Goal: Task Accomplishment & Management: Complete application form

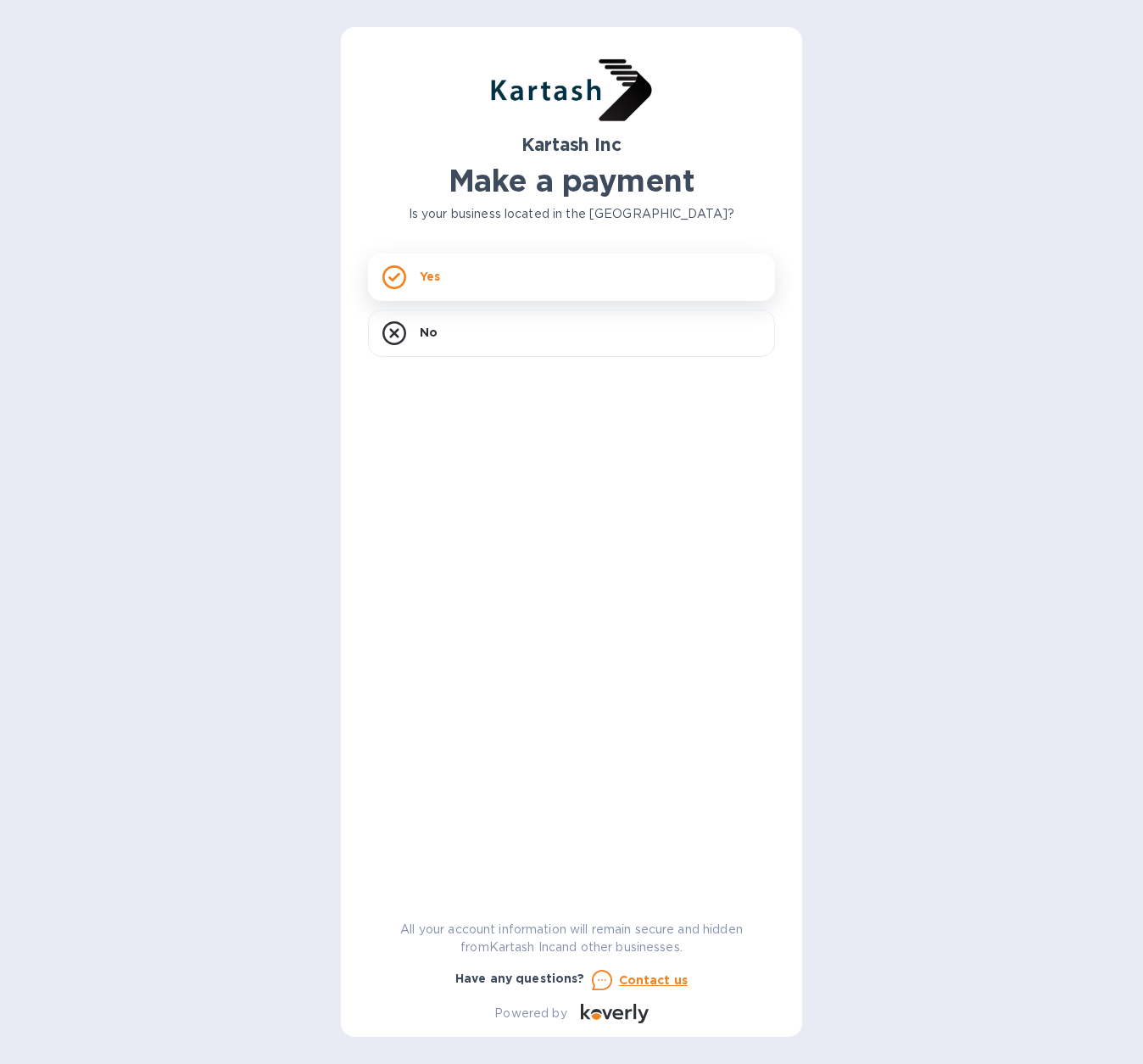
click at [448, 287] on div "Yes" at bounding box center [572, 277] width 407 height 48
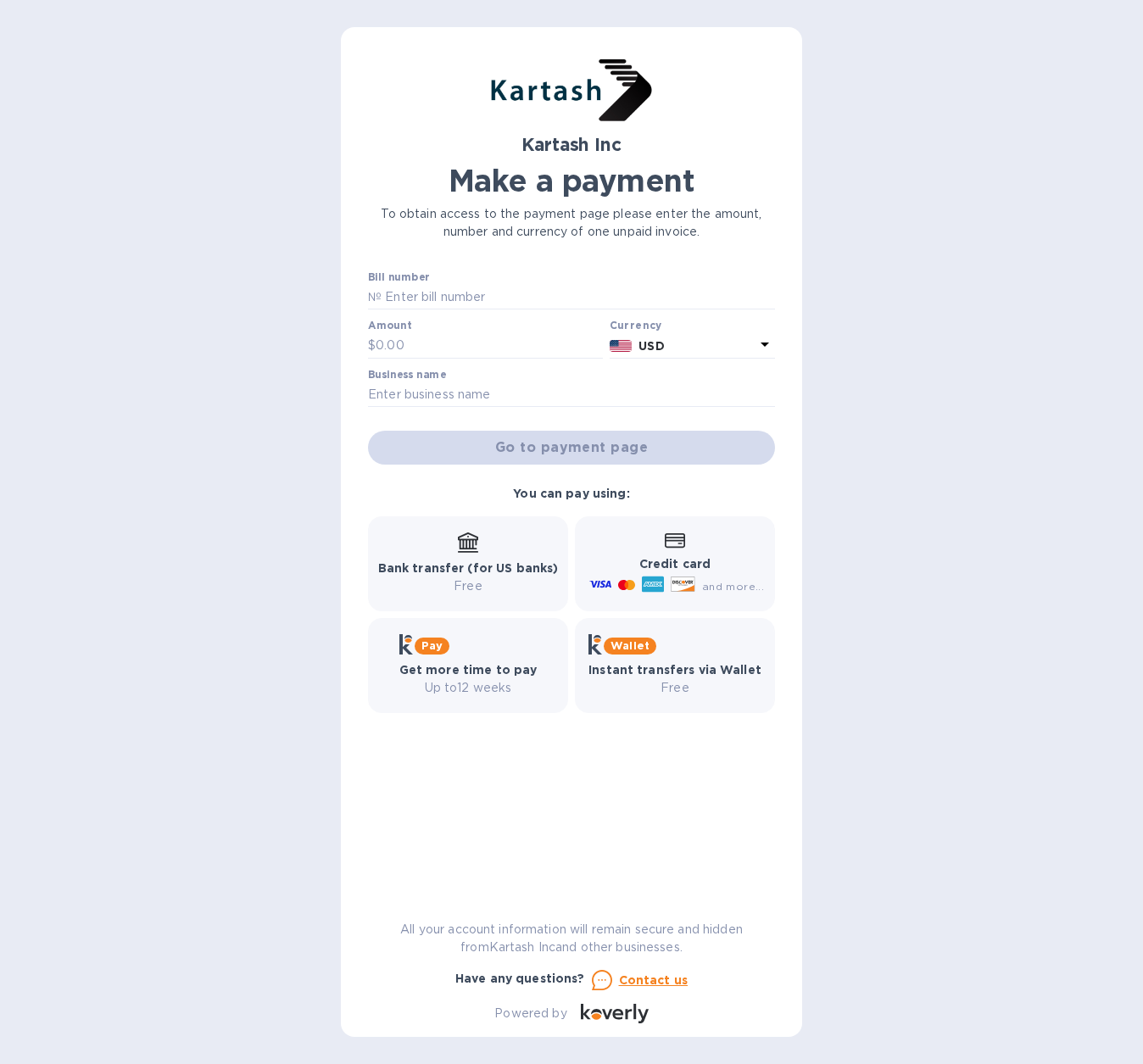
click at [575, 106] on img at bounding box center [571, 90] width 169 height 73
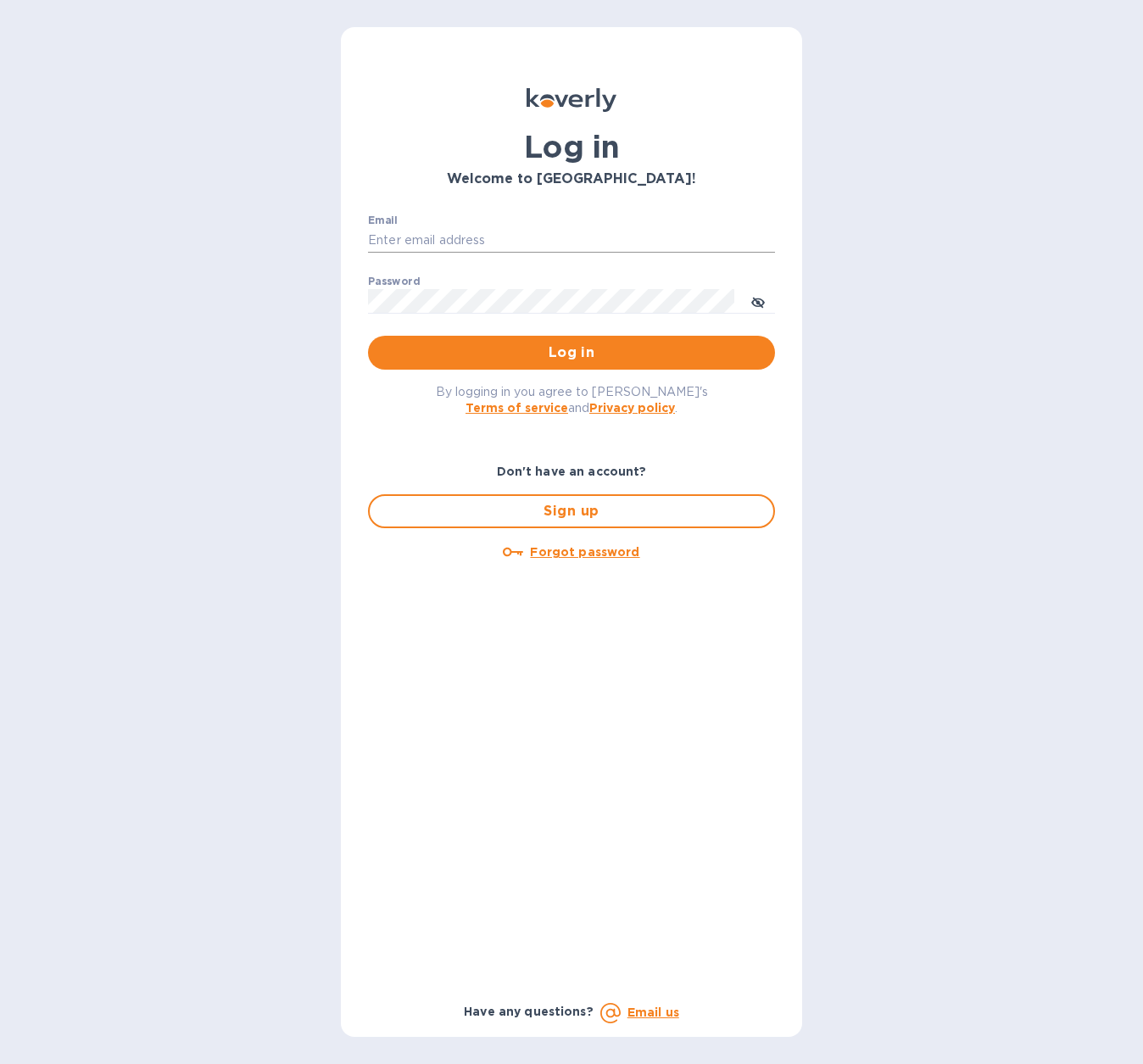
click at [437, 239] on input "Email" at bounding box center [572, 241] width 407 height 25
type input "o.novikova@melanieusa.com"
click at [486, 284] on div "Password ​" at bounding box center [572, 306] width 407 height 61
click at [368, 336] on button "Log in" at bounding box center [572, 353] width 407 height 34
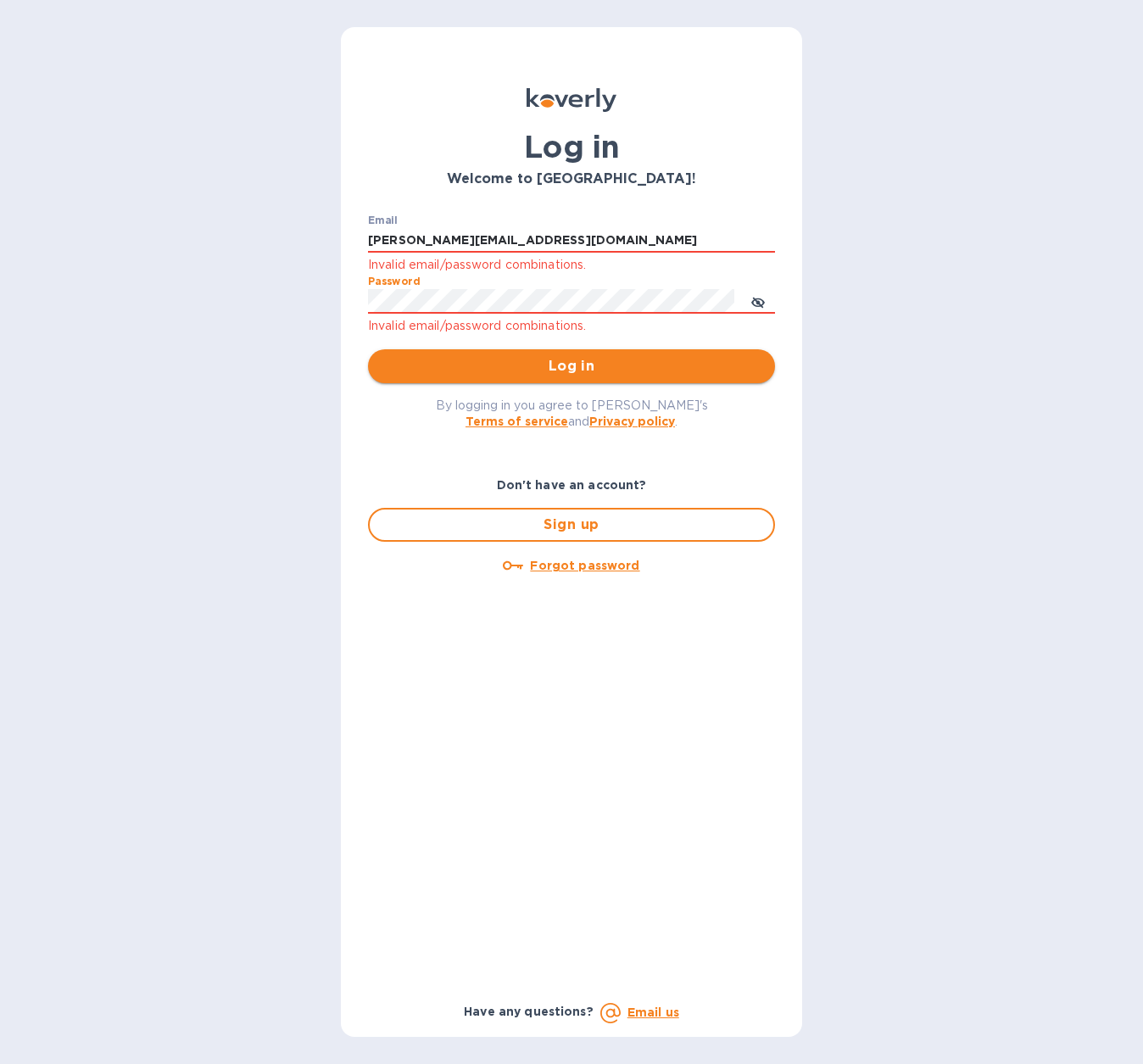
click at [594, 372] on span "Log in" at bounding box center [571, 366] width 380 height 20
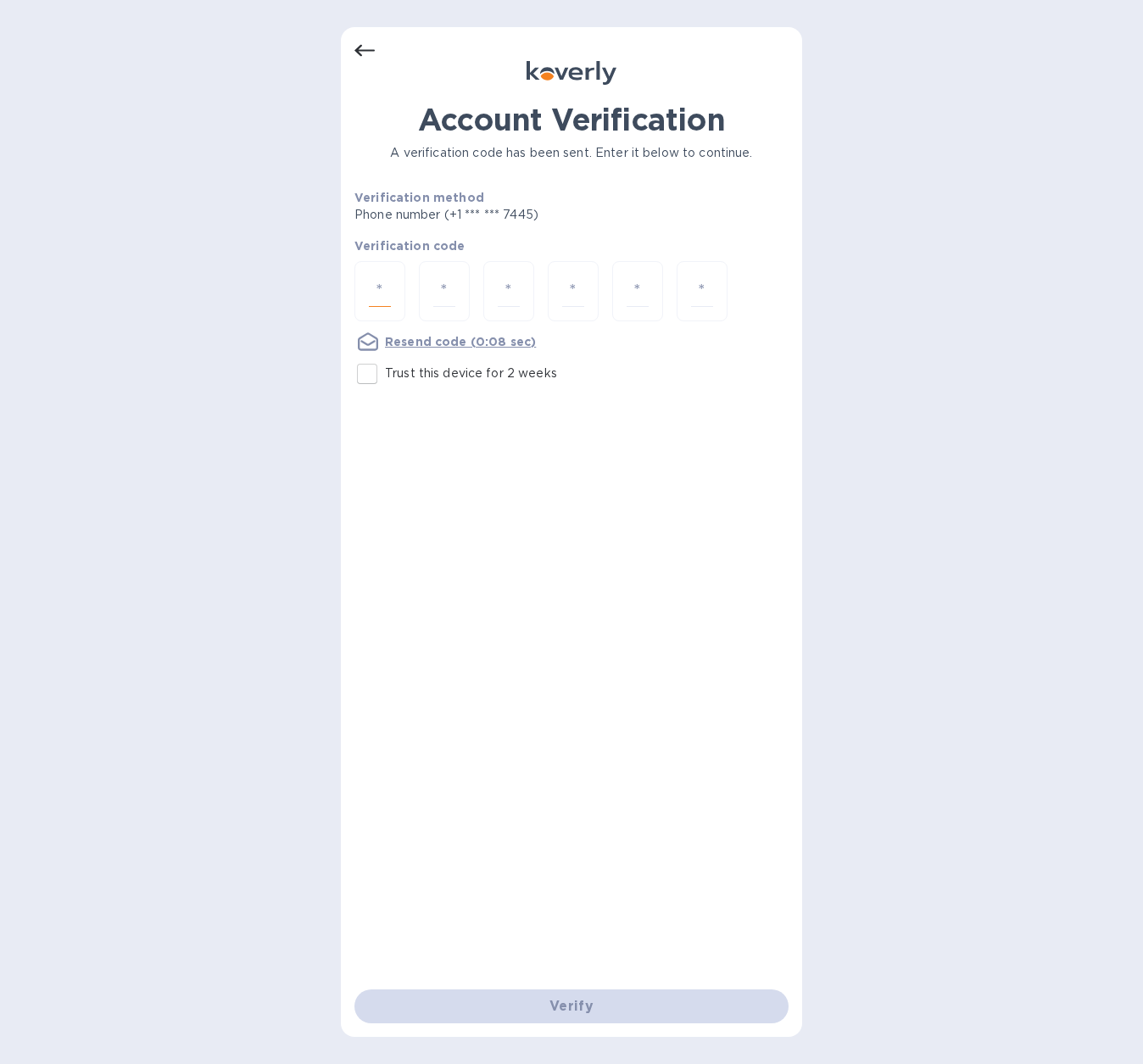
click at [385, 283] on input "number" at bounding box center [380, 291] width 22 height 31
type input "2"
type input "6"
type input "3"
type input "6"
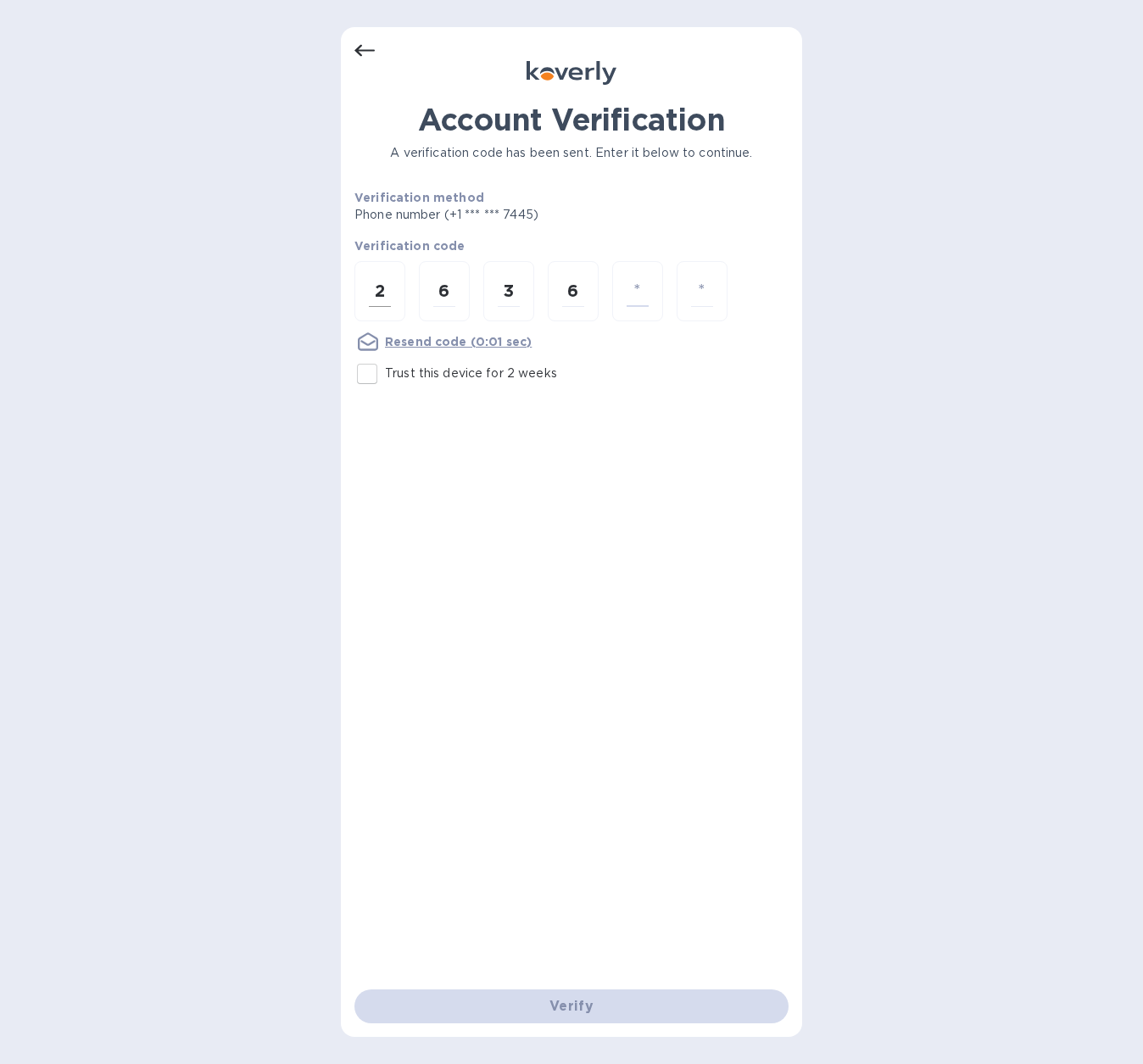
type input "1"
type input "6"
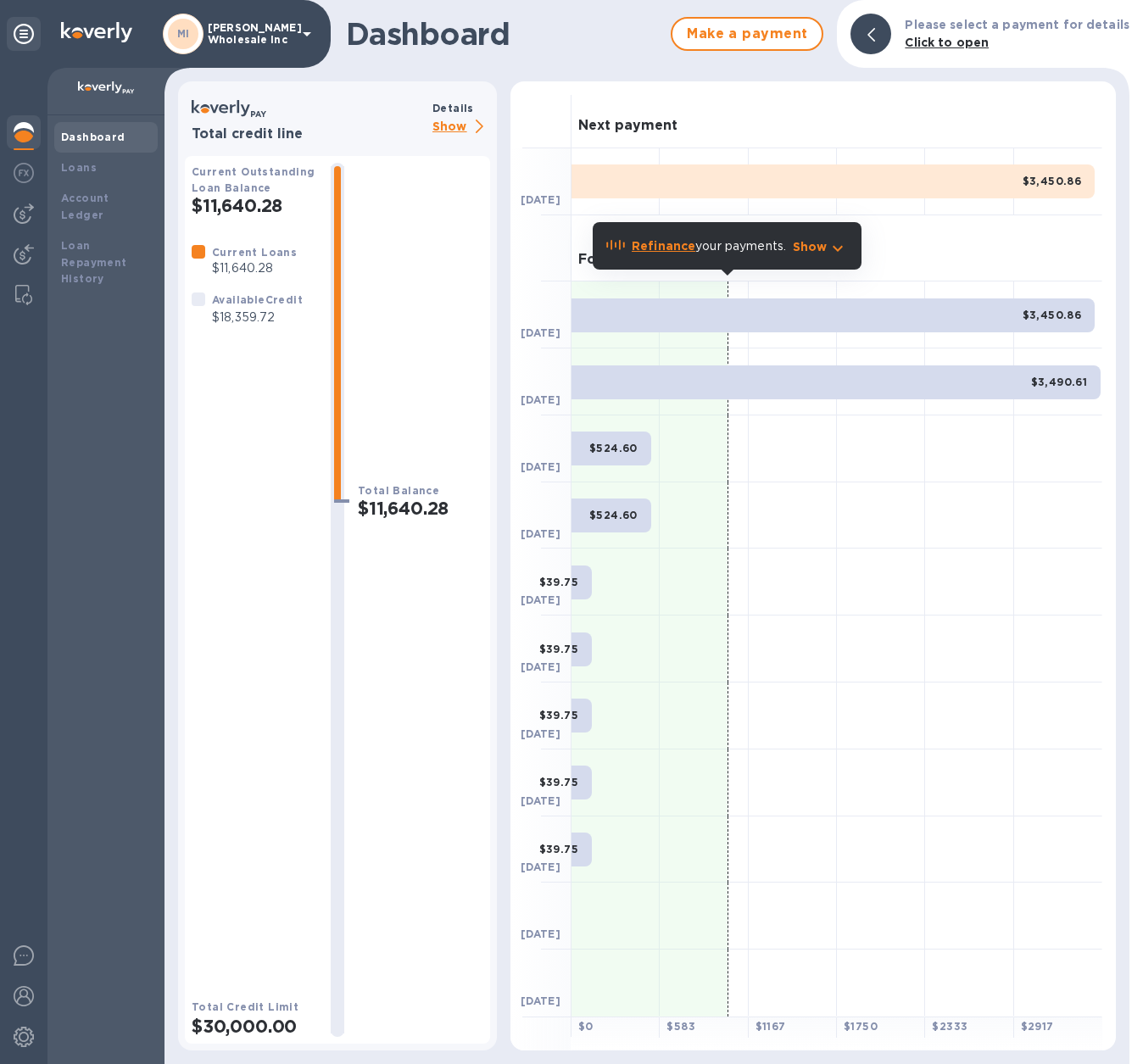
click at [640, 126] on h3 "Next payment" at bounding box center [628, 126] width 99 height 17
click at [622, 116] on div "Next payment" at bounding box center [836, 115] width 531 height 67
click at [959, 43] on b "Click to open" at bounding box center [947, 43] width 84 height 14
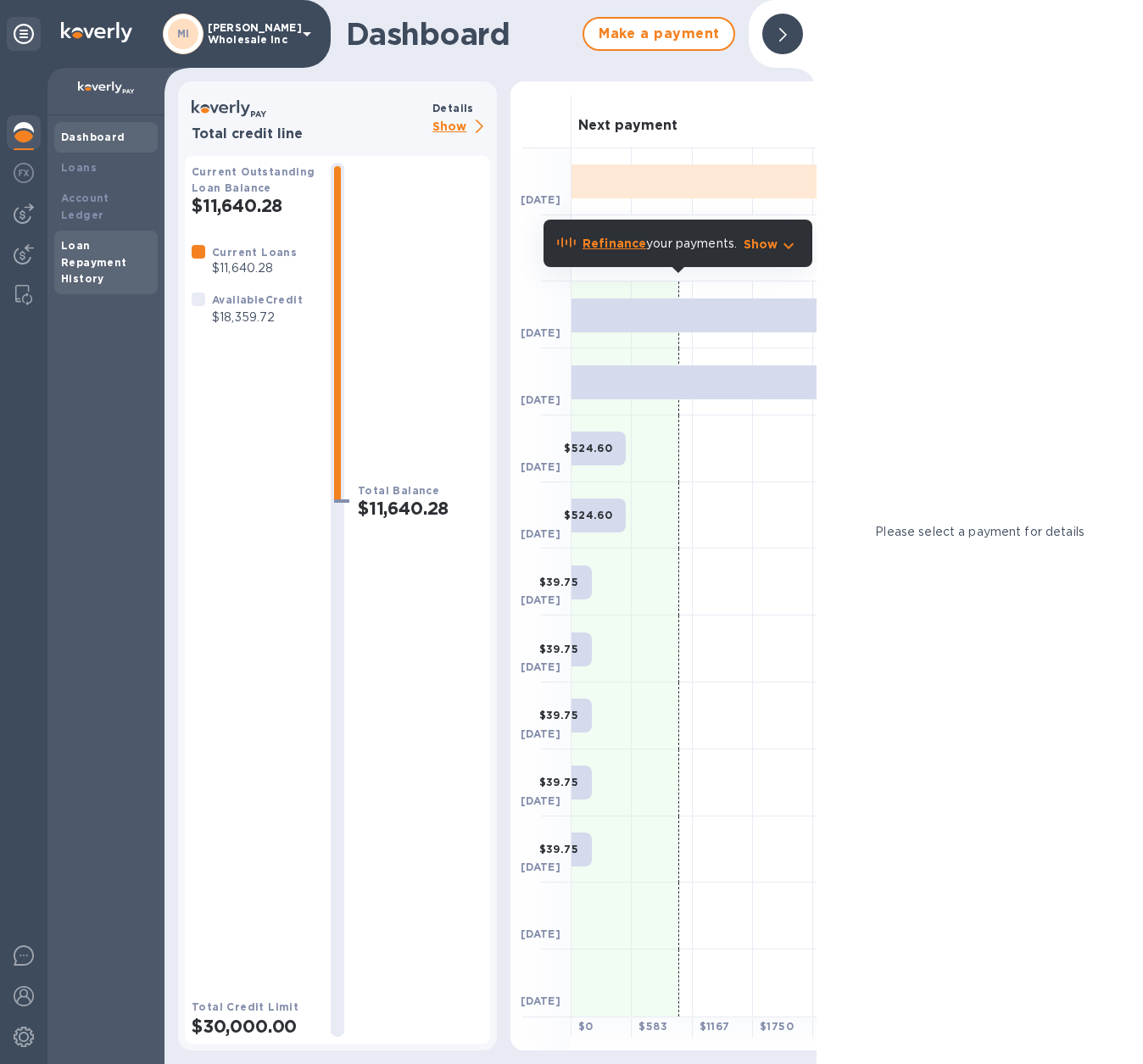
click at [78, 248] on b "Loan Repayment History" at bounding box center [94, 262] width 66 height 47
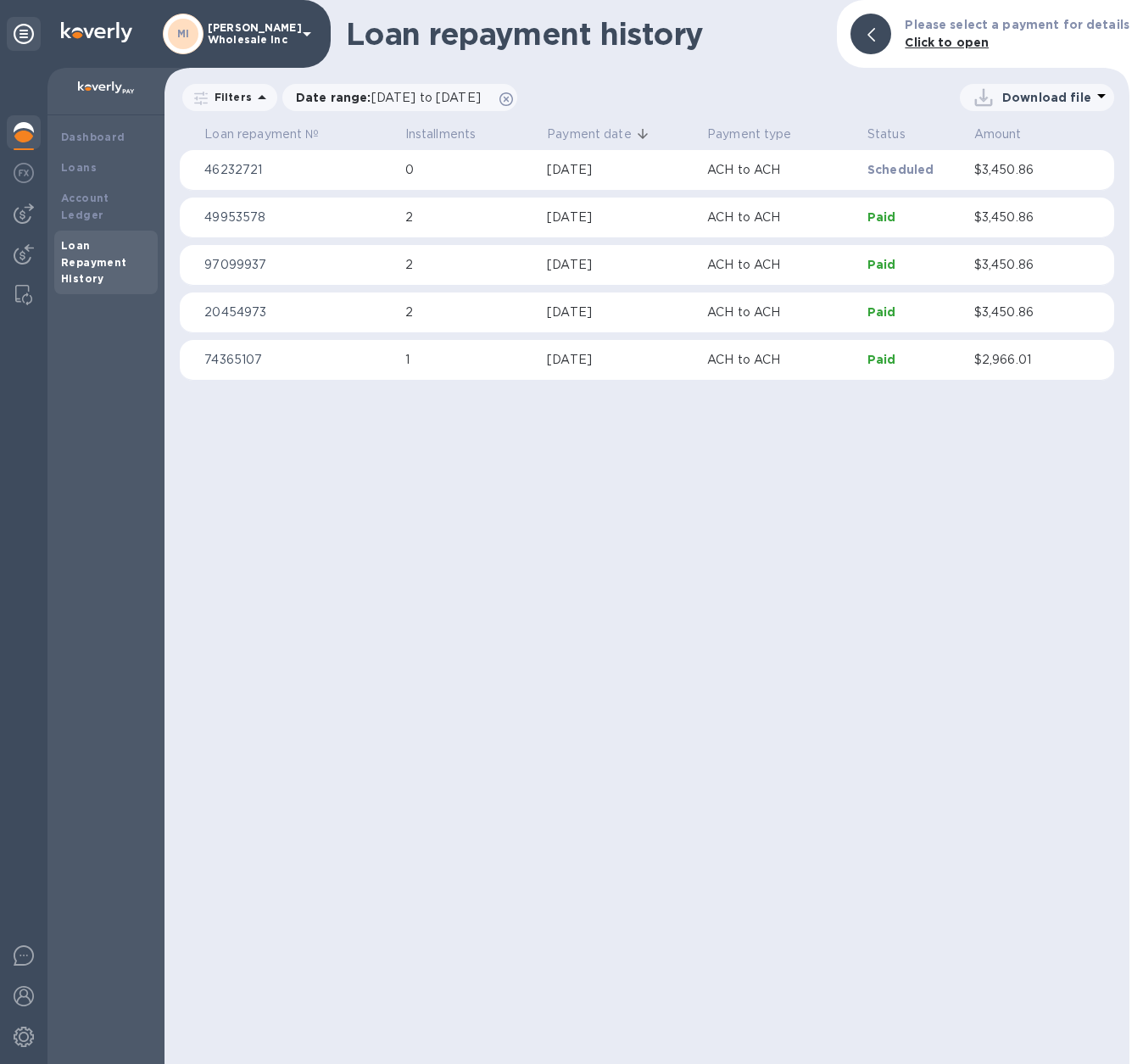
click at [895, 164] on p "Scheduled" at bounding box center [914, 170] width 93 height 17
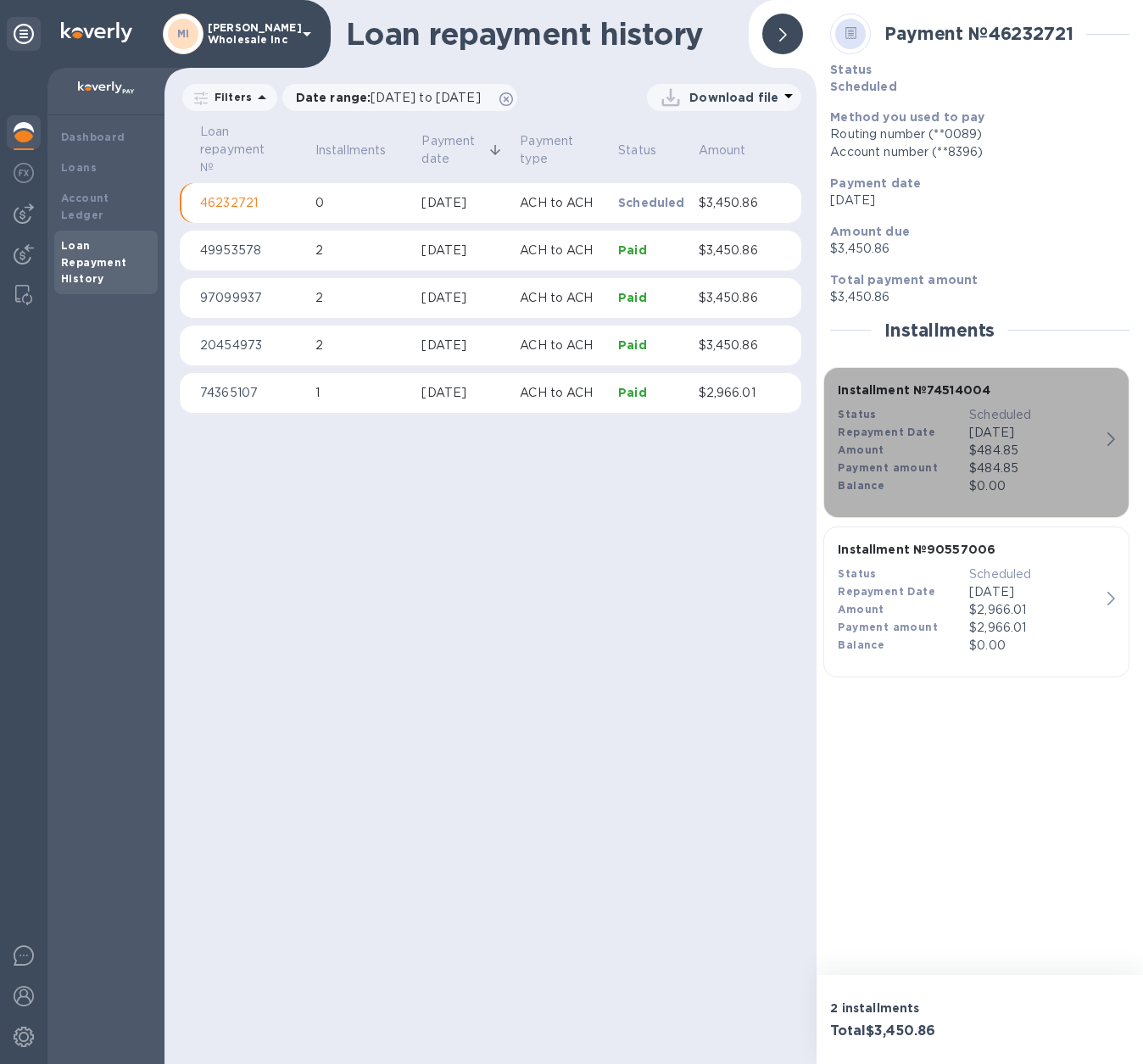
click at [1111, 438] on icon "button" at bounding box center [1111, 439] width 8 height 14
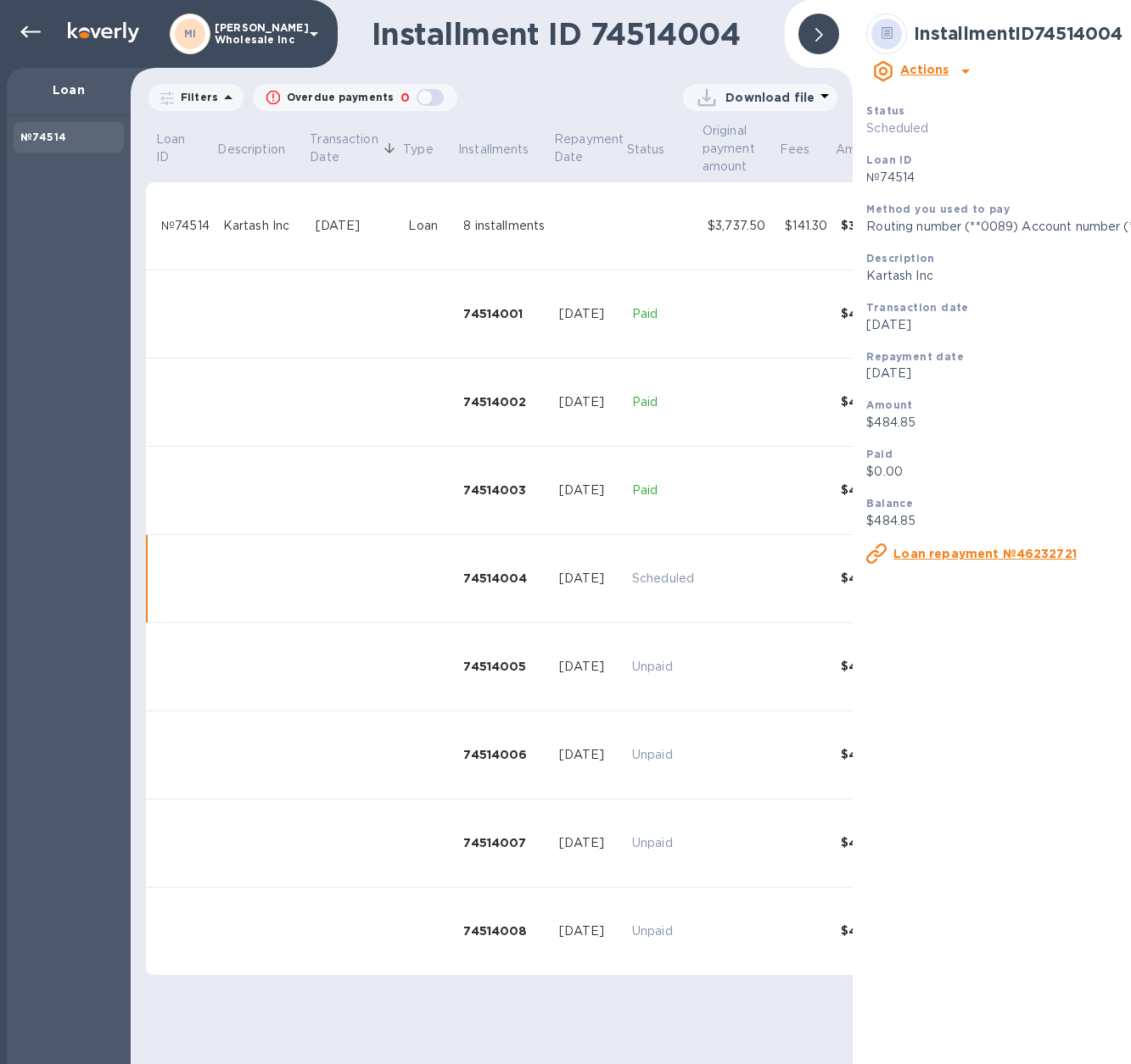
click at [952, 202] on b "Method you used to pay" at bounding box center [937, 208] width 143 height 13
click at [1001, 547] on u "Loan repayment №46232721" at bounding box center [984, 554] width 183 height 14
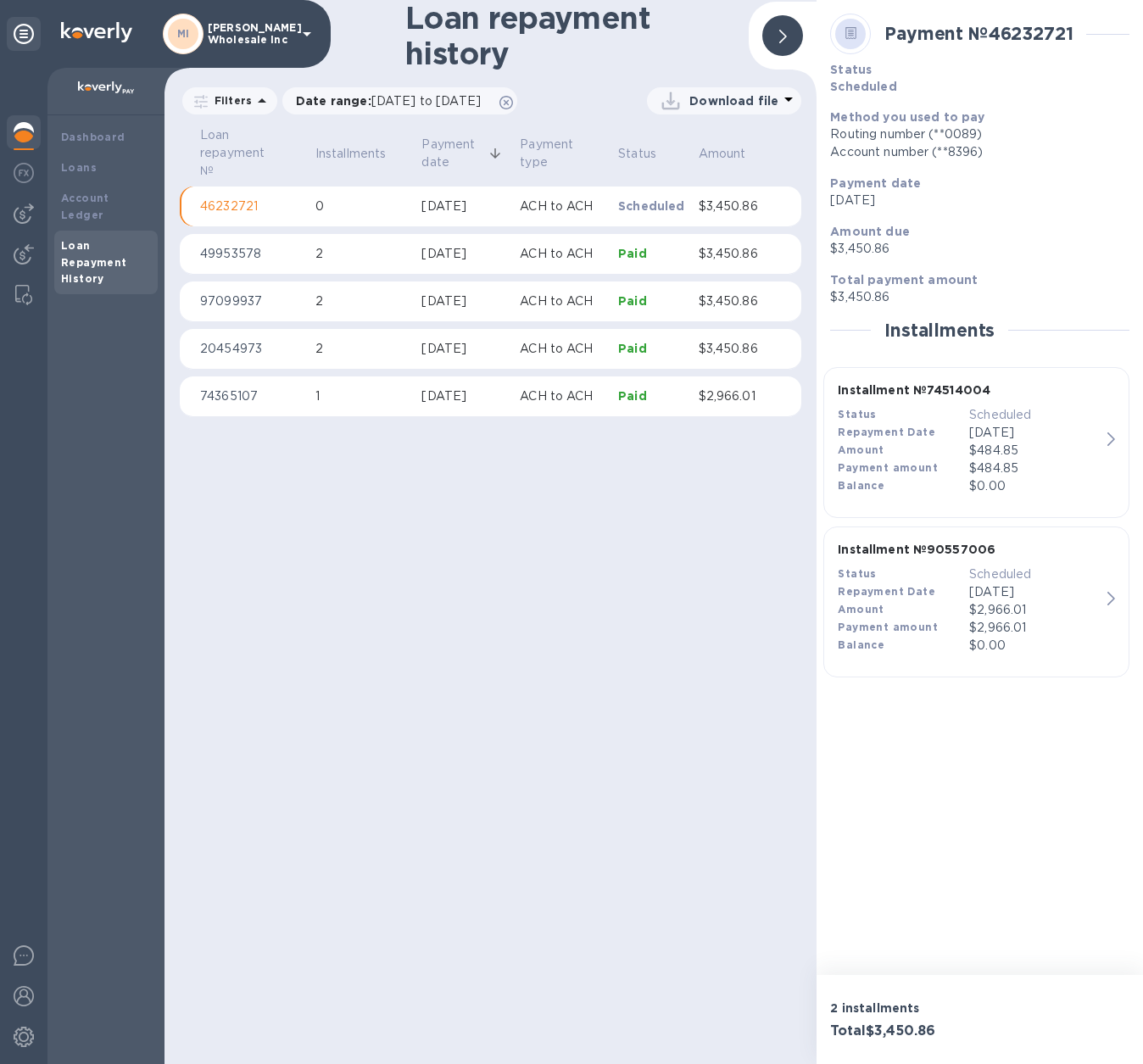
click at [912, 133] on div "Routing number (**0089)" at bounding box center [980, 135] width 300 height 18
click at [849, 30] on icon at bounding box center [852, 33] width 12 height 13
click at [291, 32] on p "[PERSON_NAME] Wholesale Inc" at bounding box center [250, 33] width 85 height 23
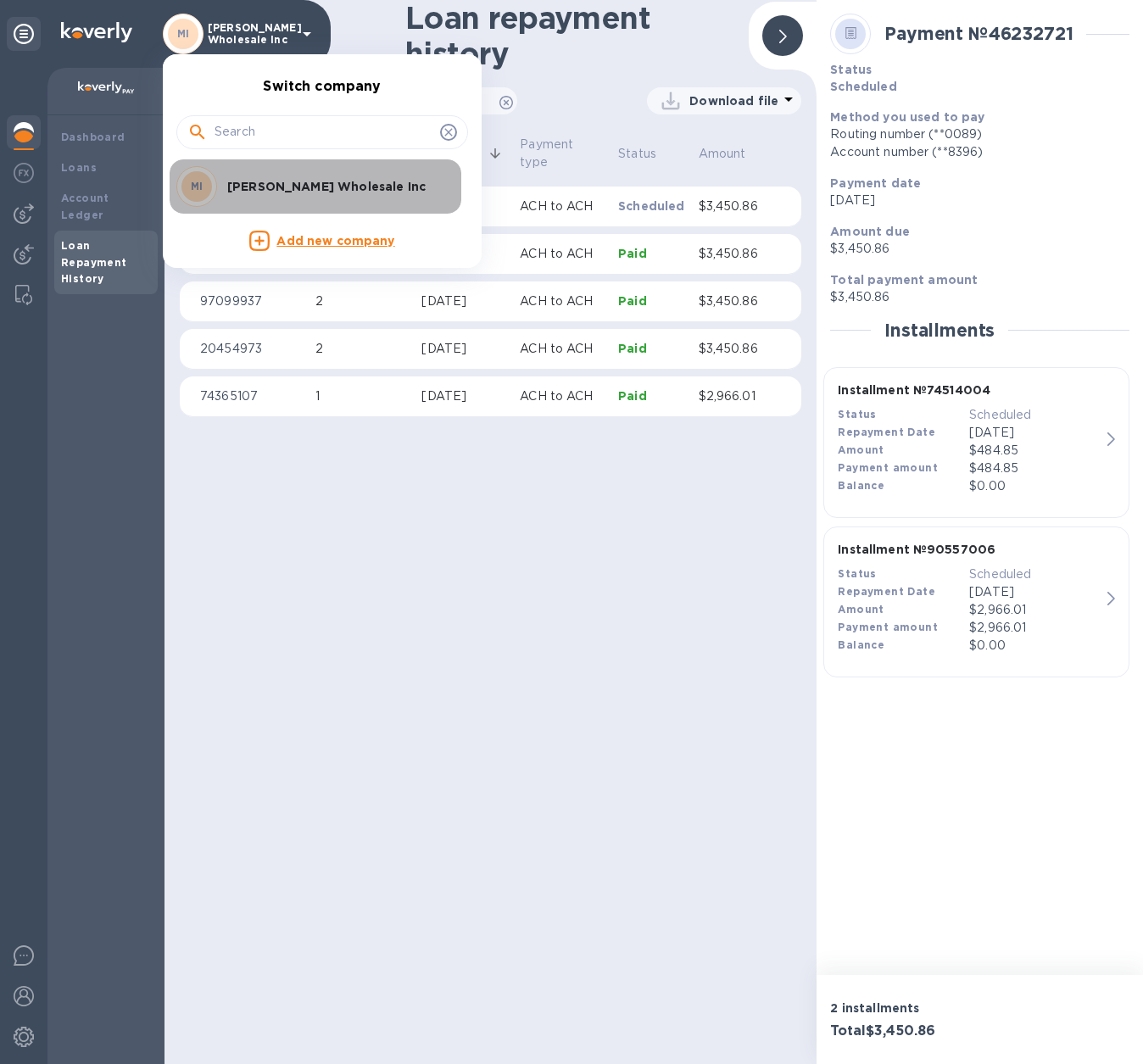
click at [277, 181] on p "[PERSON_NAME] Wholesale Inc" at bounding box center [334, 187] width 214 height 17
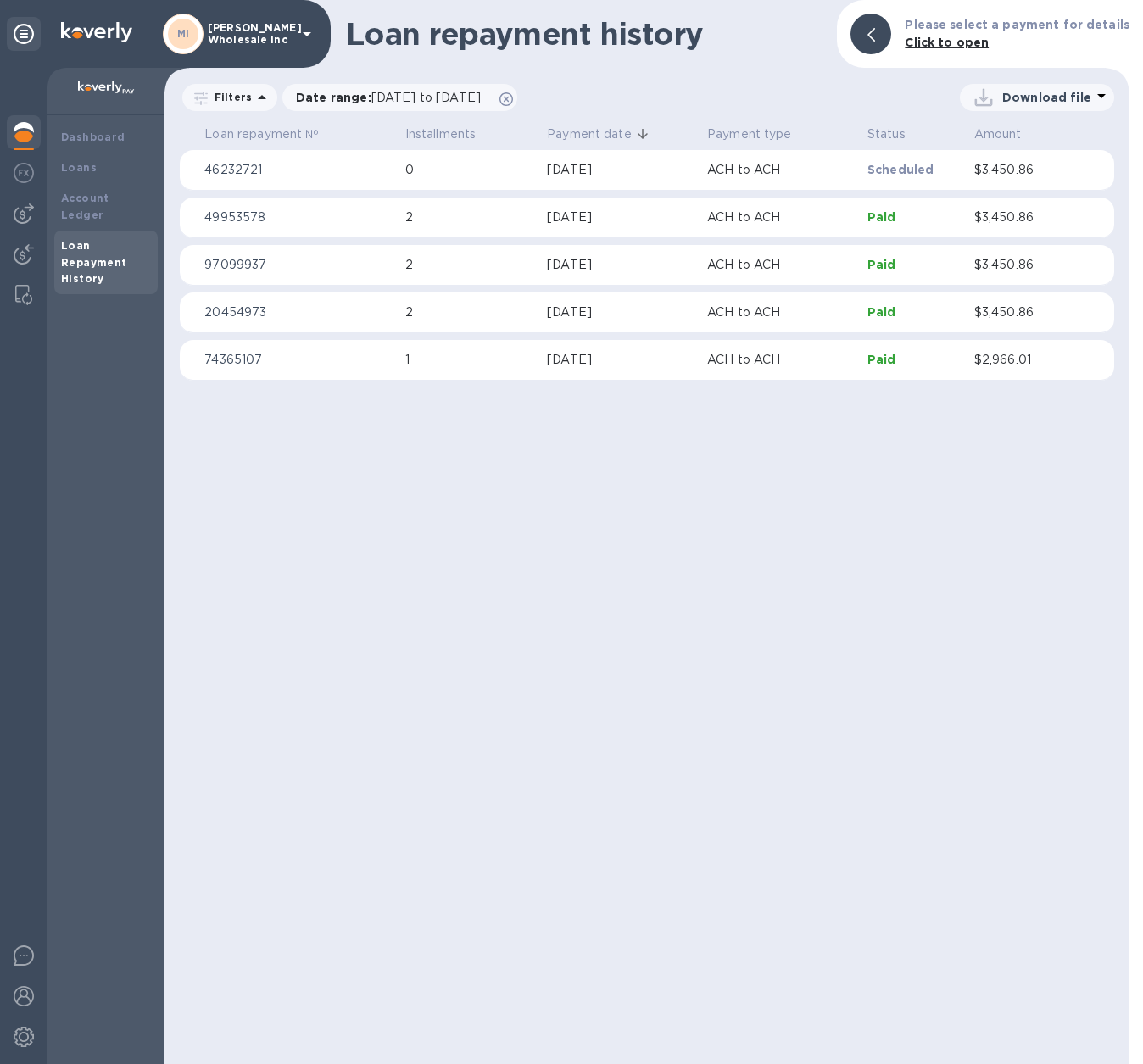
click at [195, 20] on div "MI" at bounding box center [182, 34] width 41 height 41
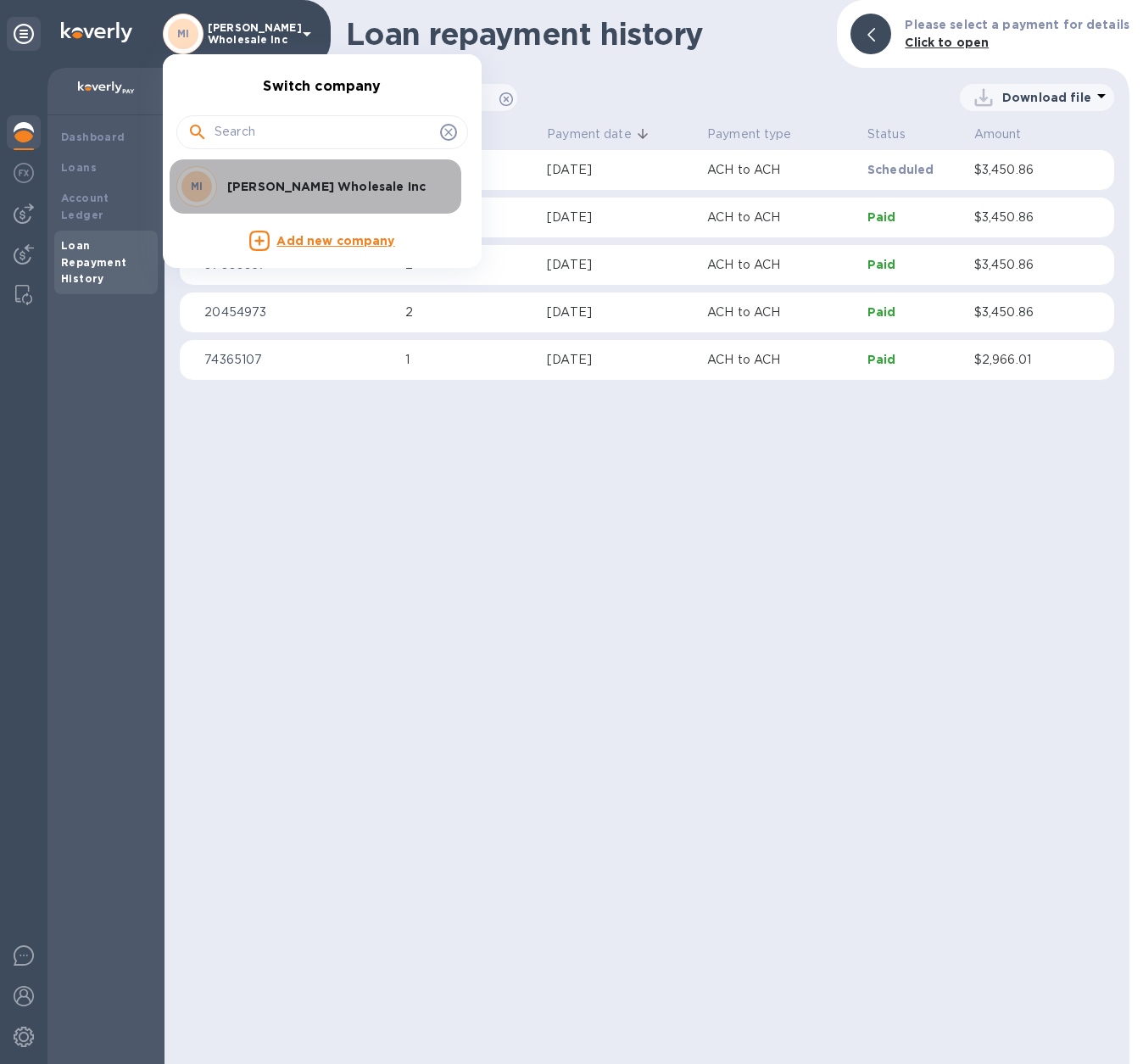
click at [279, 182] on p "[PERSON_NAME] Wholesale Inc" at bounding box center [334, 187] width 214 height 17
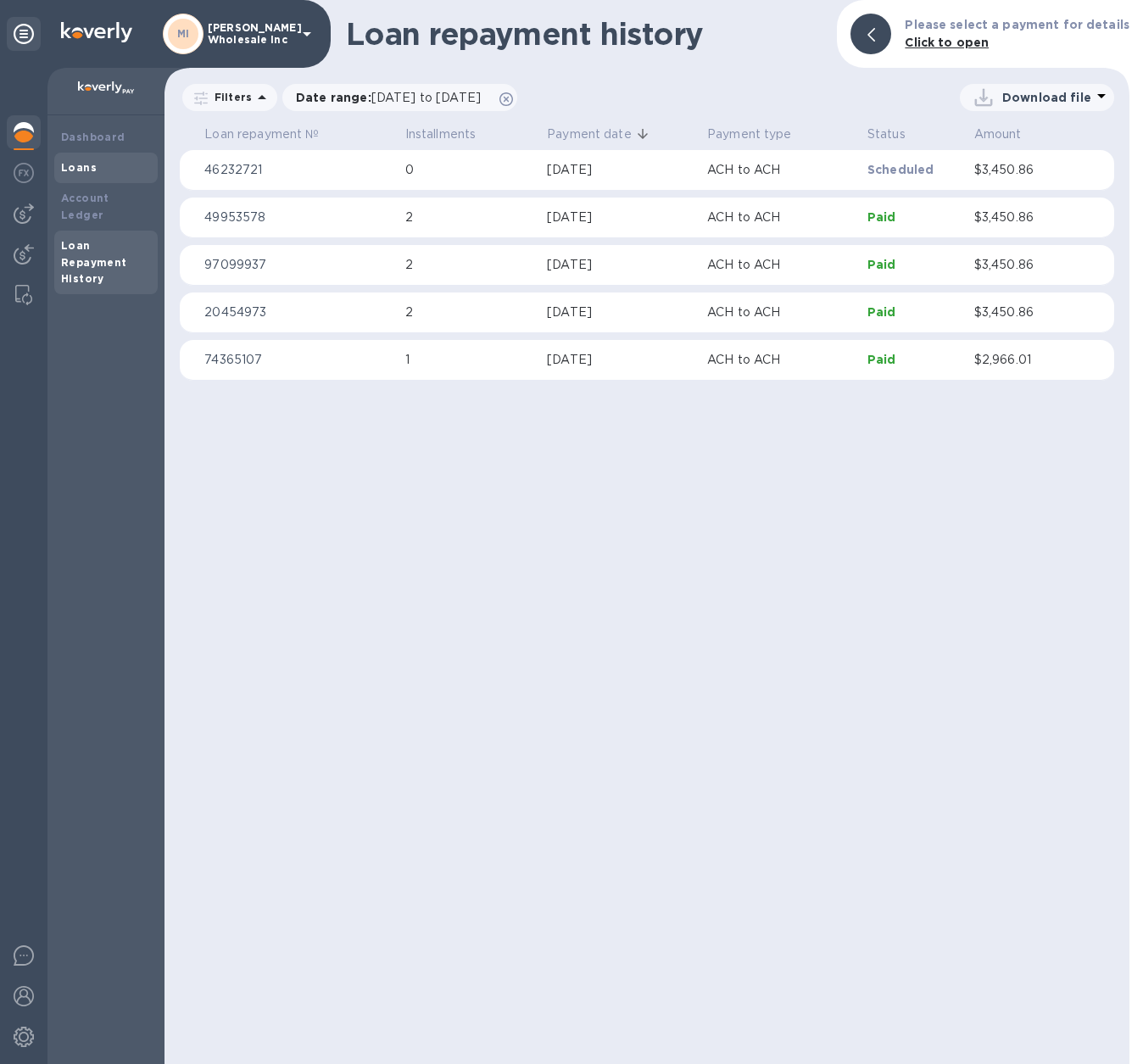
click at [81, 162] on b "Loans" at bounding box center [78, 168] width 36 height 13
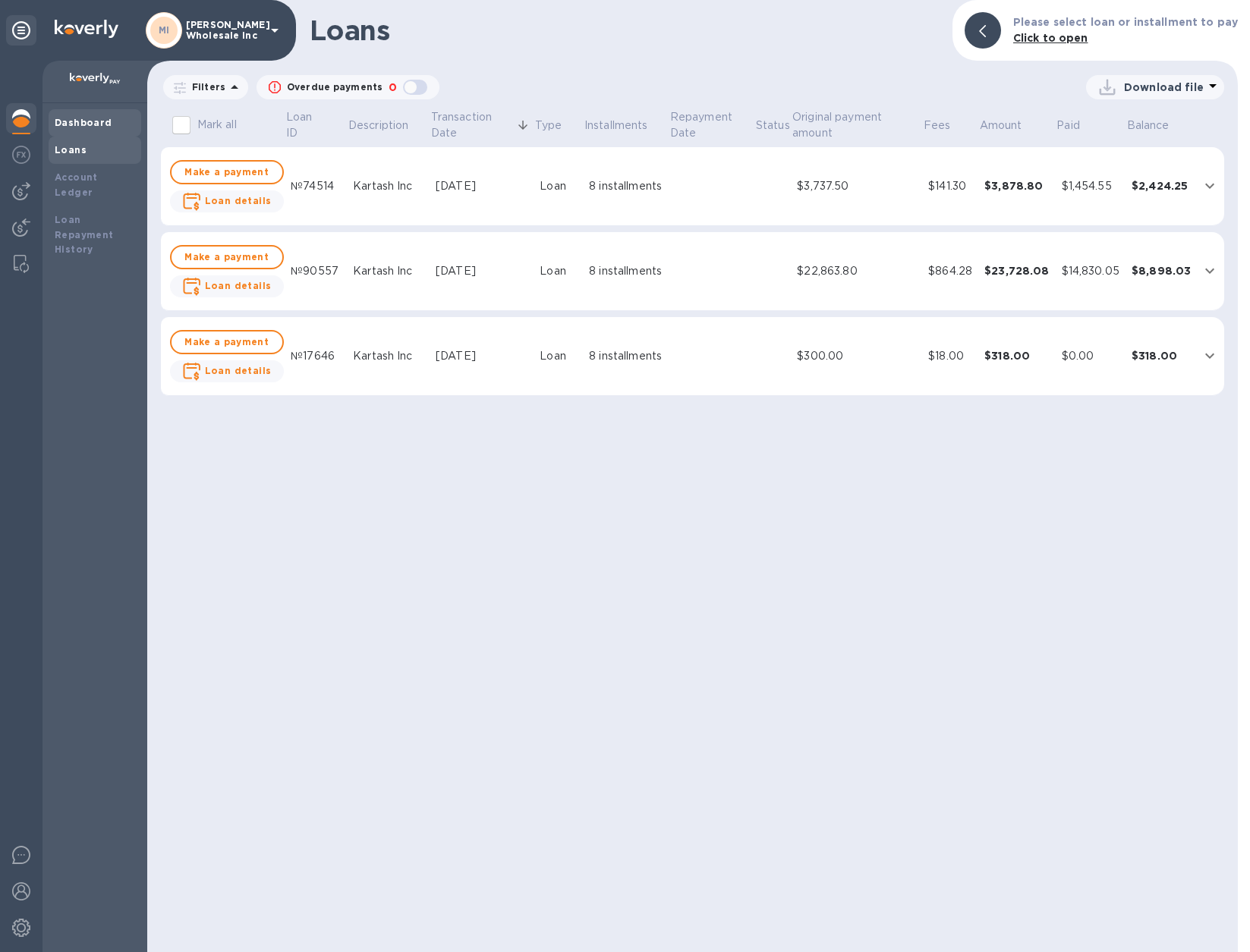
click at [89, 113] on div "Dashboard" at bounding box center [94, 123] width 93 height 27
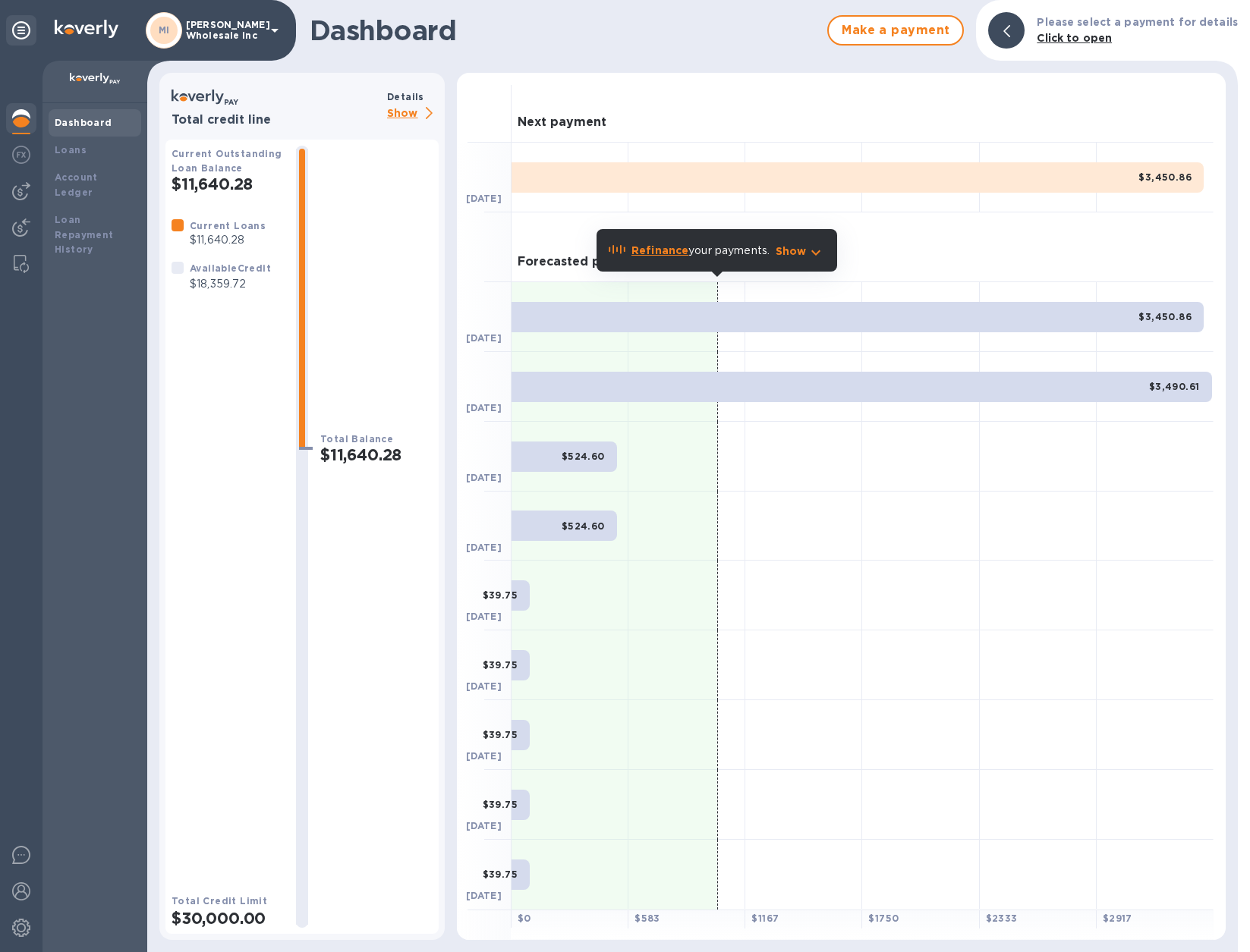
click at [16, 33] on icon at bounding box center [21, 30] width 18 height 18
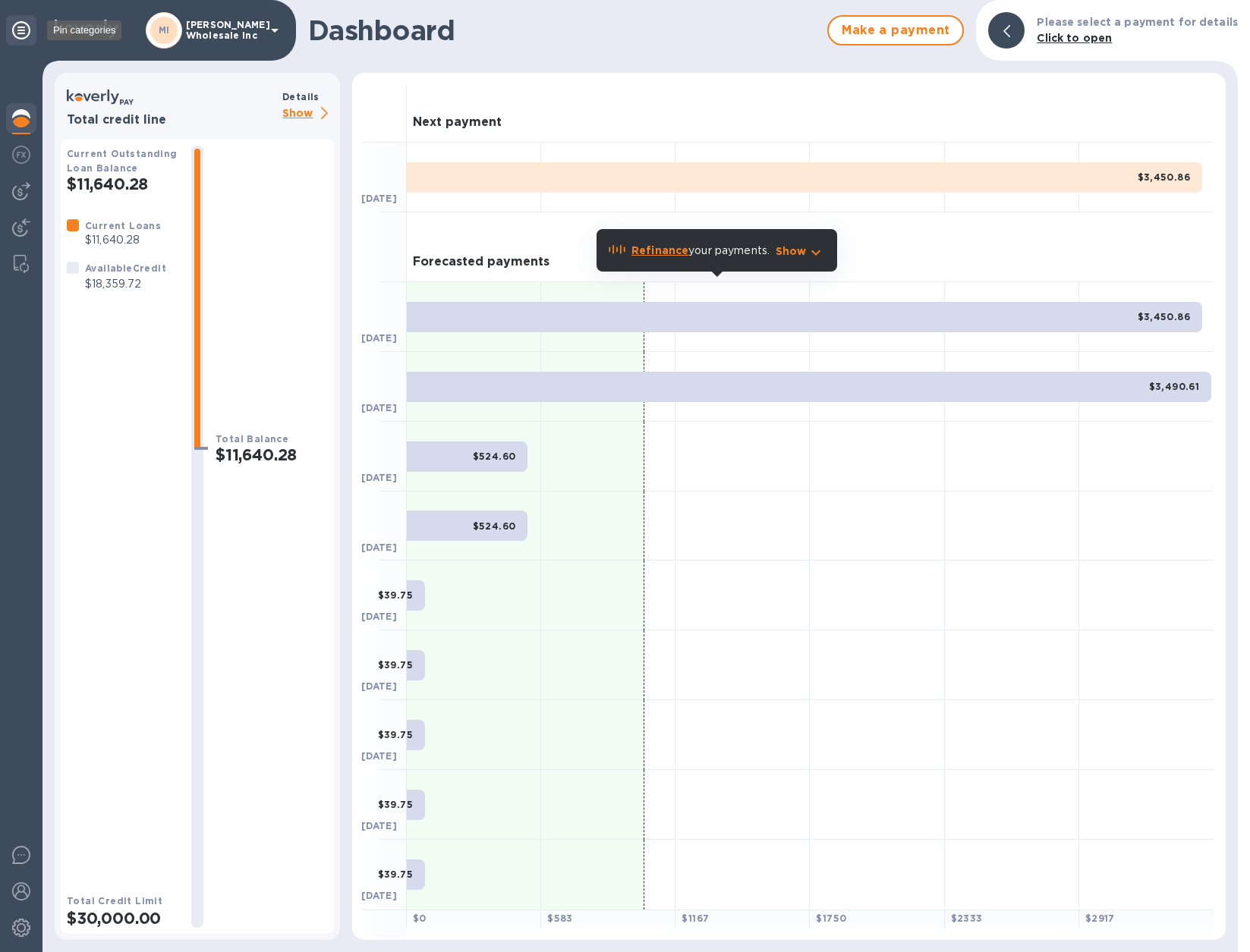
click at [16, 33] on icon at bounding box center [21, 30] width 18 height 18
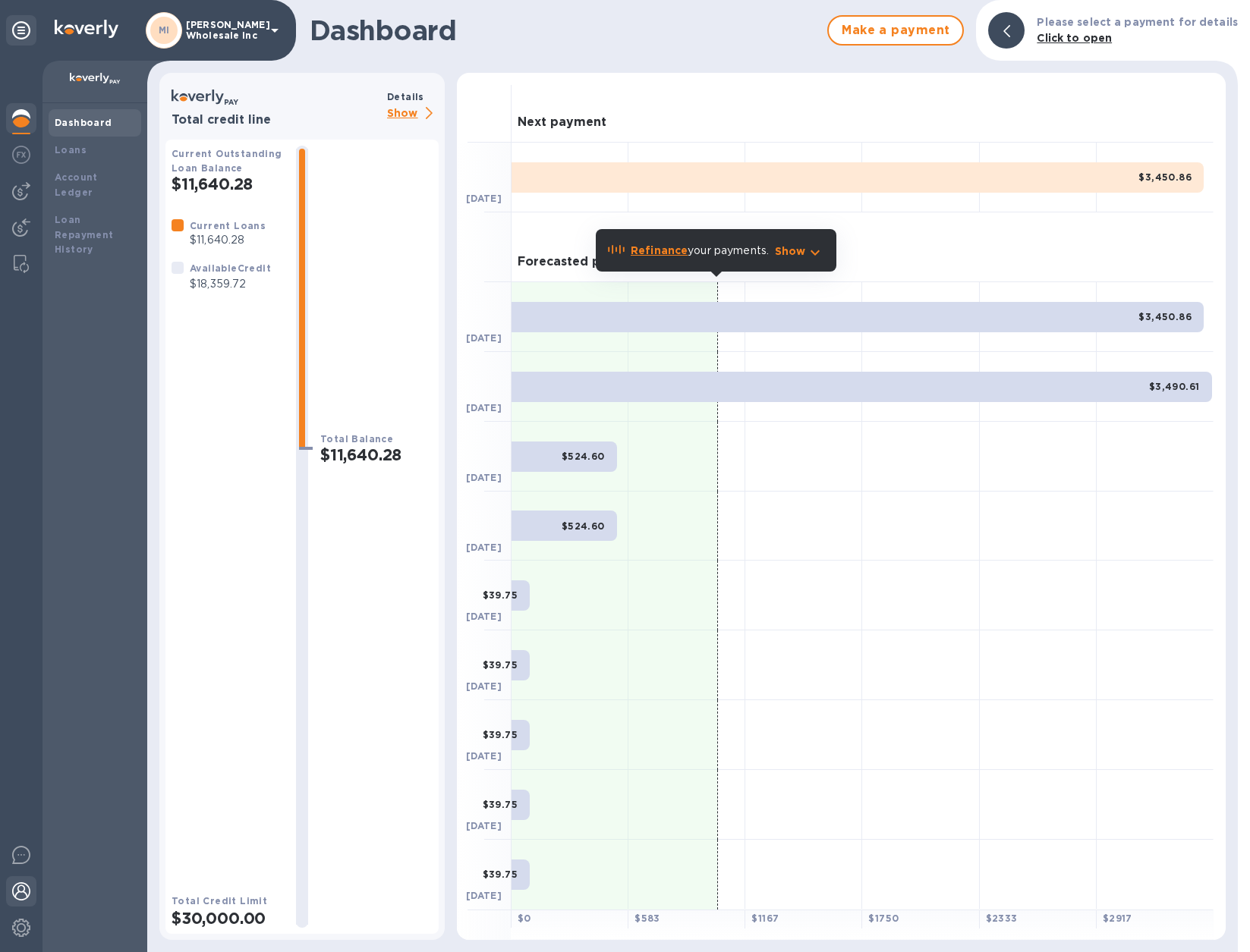
click at [26, 891] on img at bounding box center [21, 891] width 18 height 18
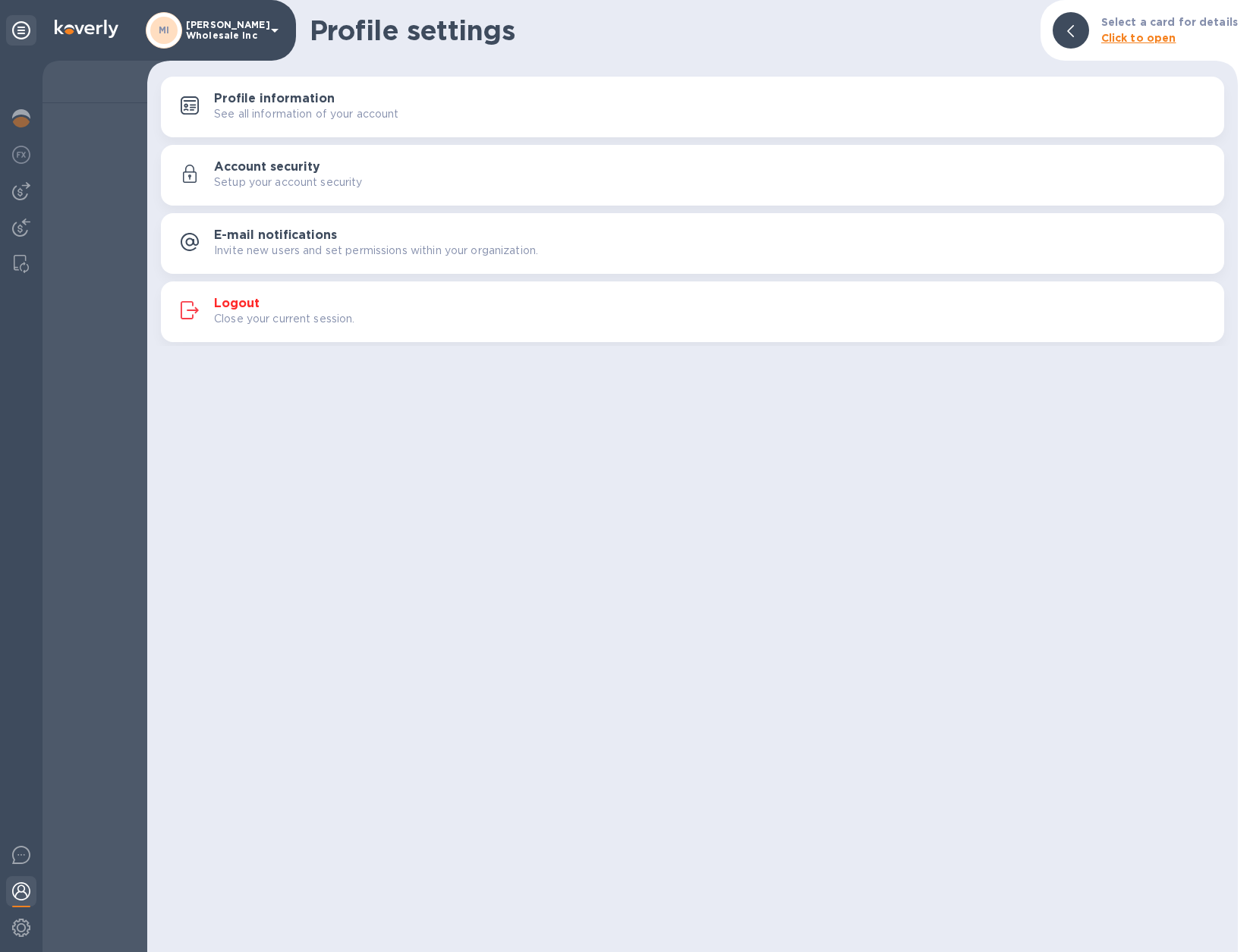
click at [302, 171] on h3 "Account security" at bounding box center [267, 167] width 106 height 15
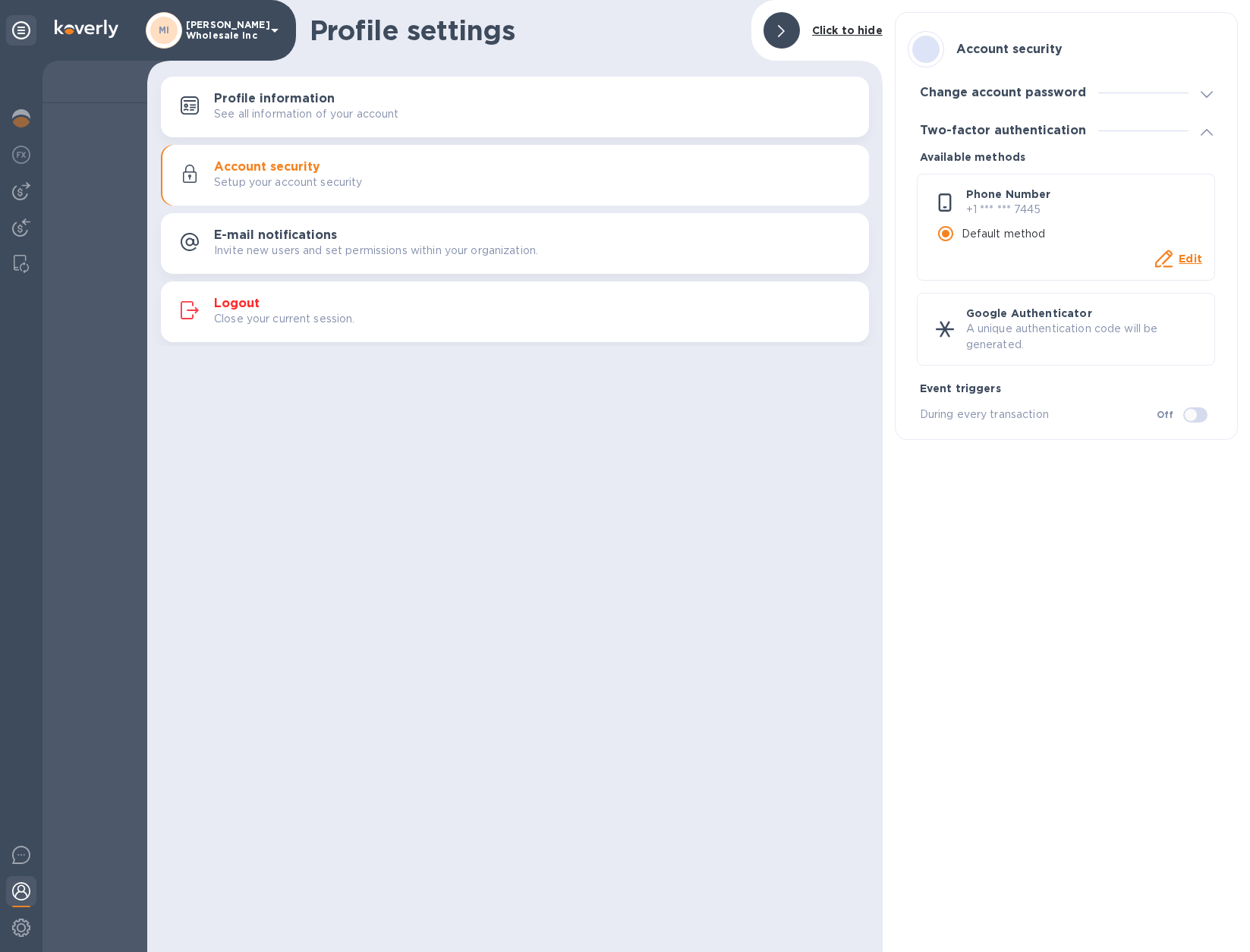
click at [278, 112] on p "See all information of your account" at bounding box center [306, 114] width 185 height 16
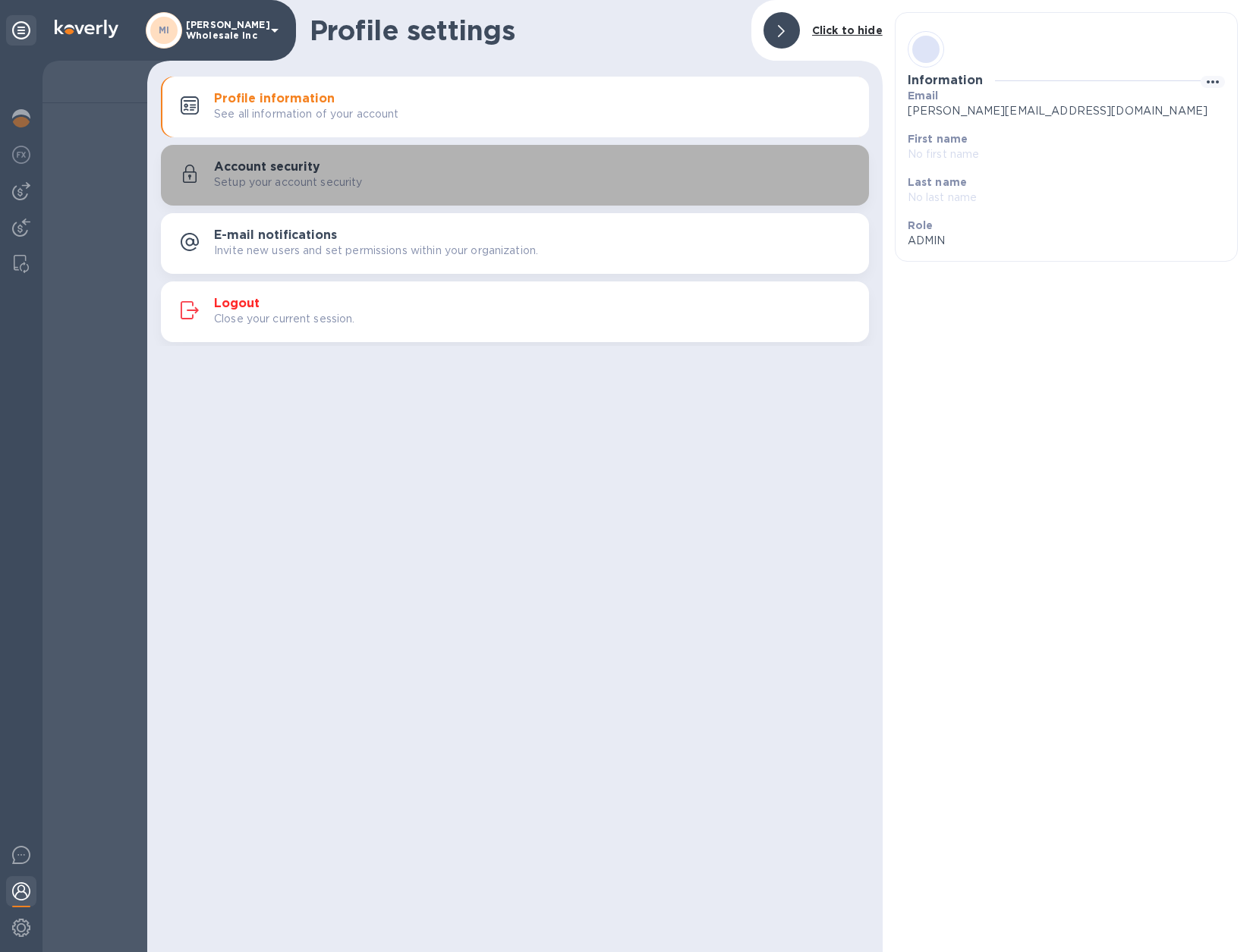
click at [283, 169] on h3 "Account security" at bounding box center [267, 167] width 106 height 15
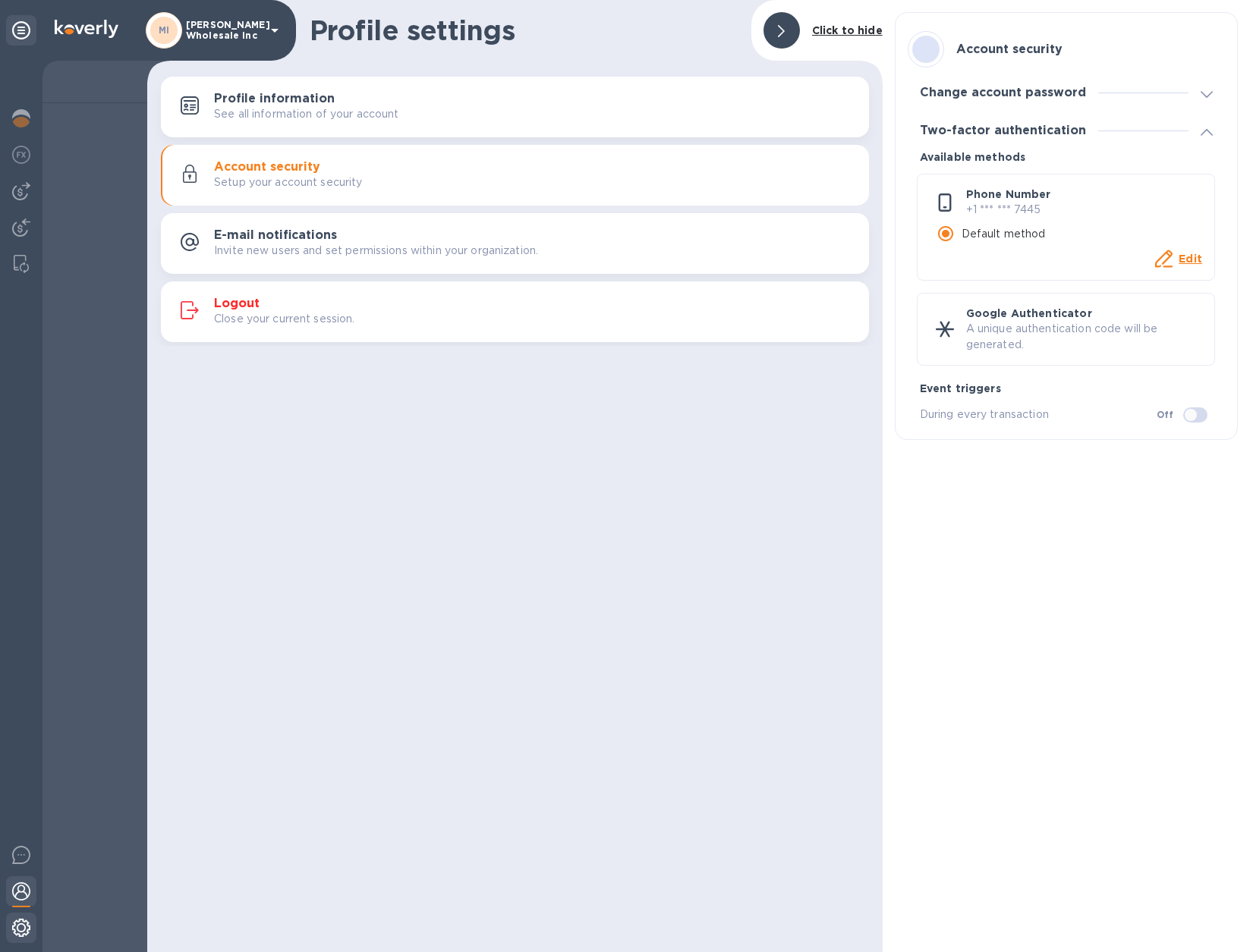
click at [19, 936] on img at bounding box center [21, 927] width 18 height 18
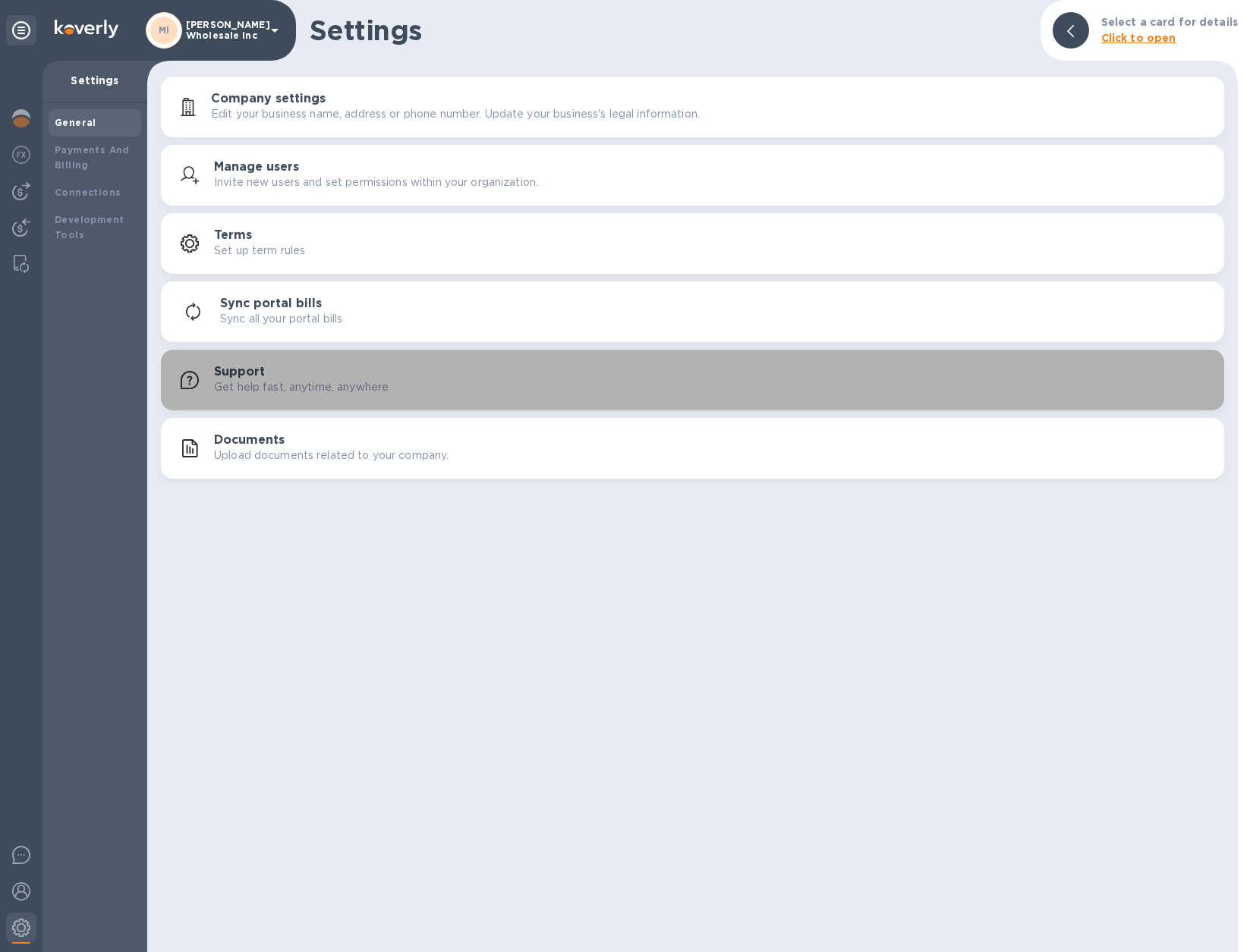
click at [264, 374] on h3 "Support" at bounding box center [239, 372] width 51 height 15
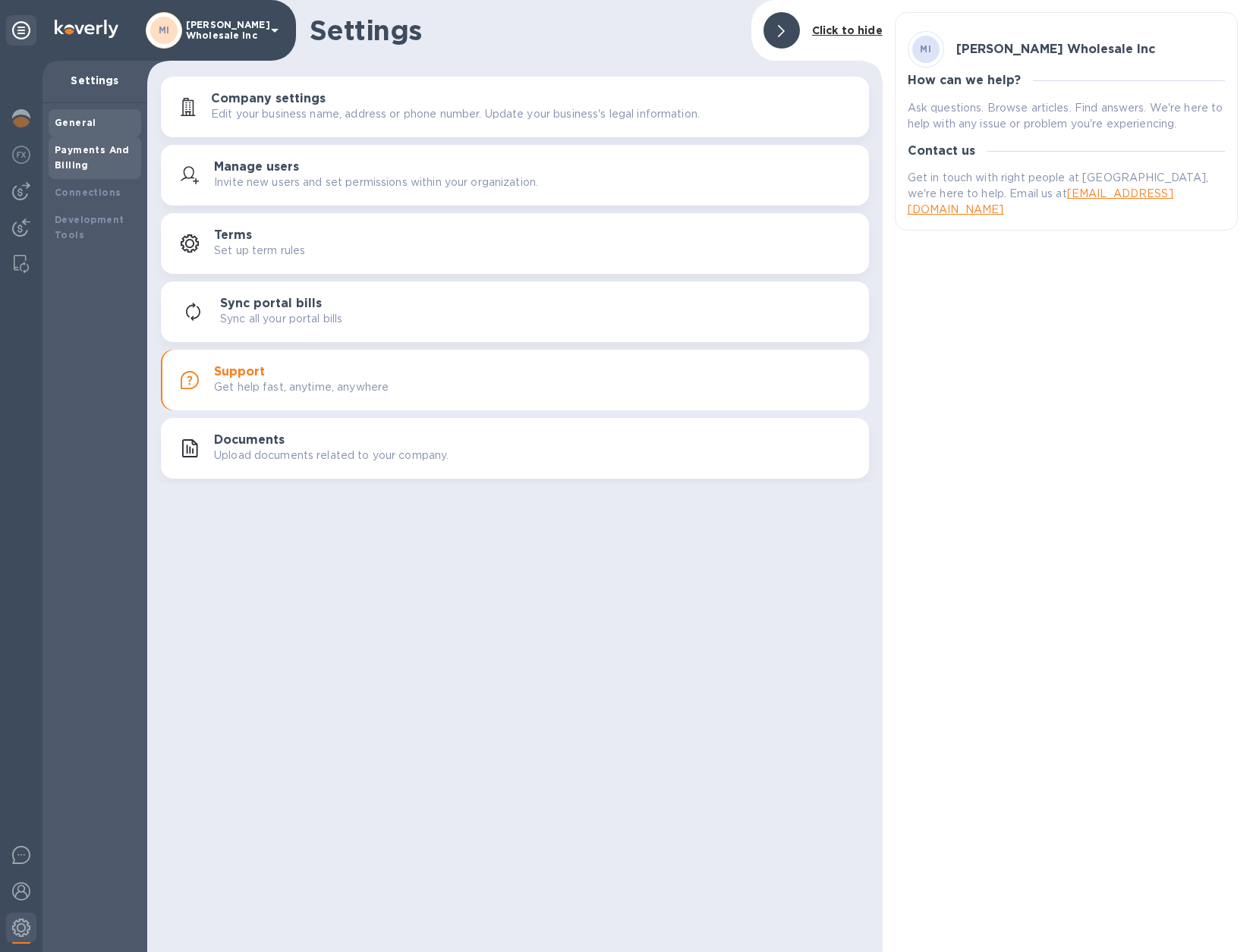
click at [75, 161] on b "Payments And Billing" at bounding box center [92, 158] width 75 height 26
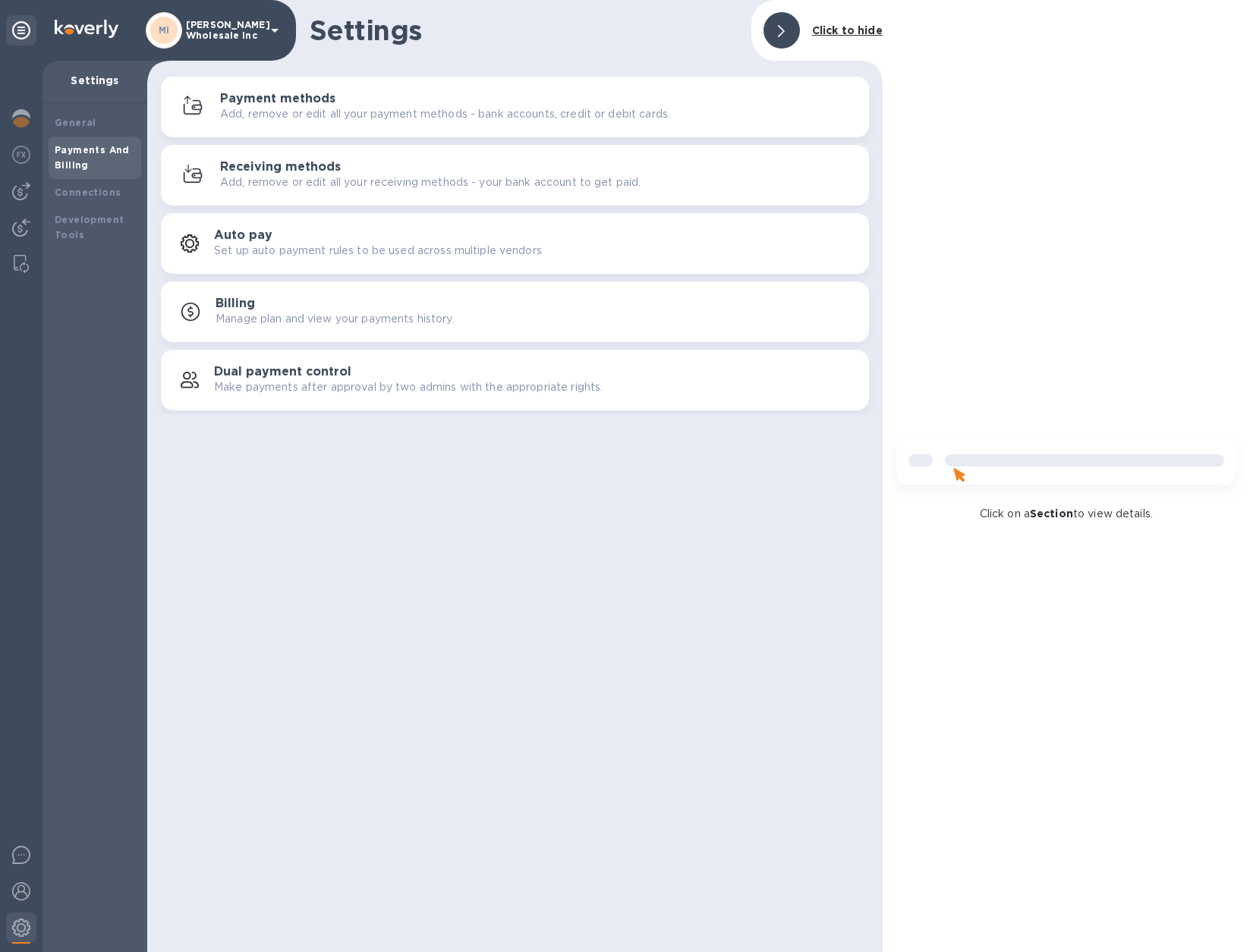
click at [315, 113] on p "Add, remove or edit all your payment methods - bank accounts, credit or debit c…" at bounding box center [445, 114] width 450 height 16
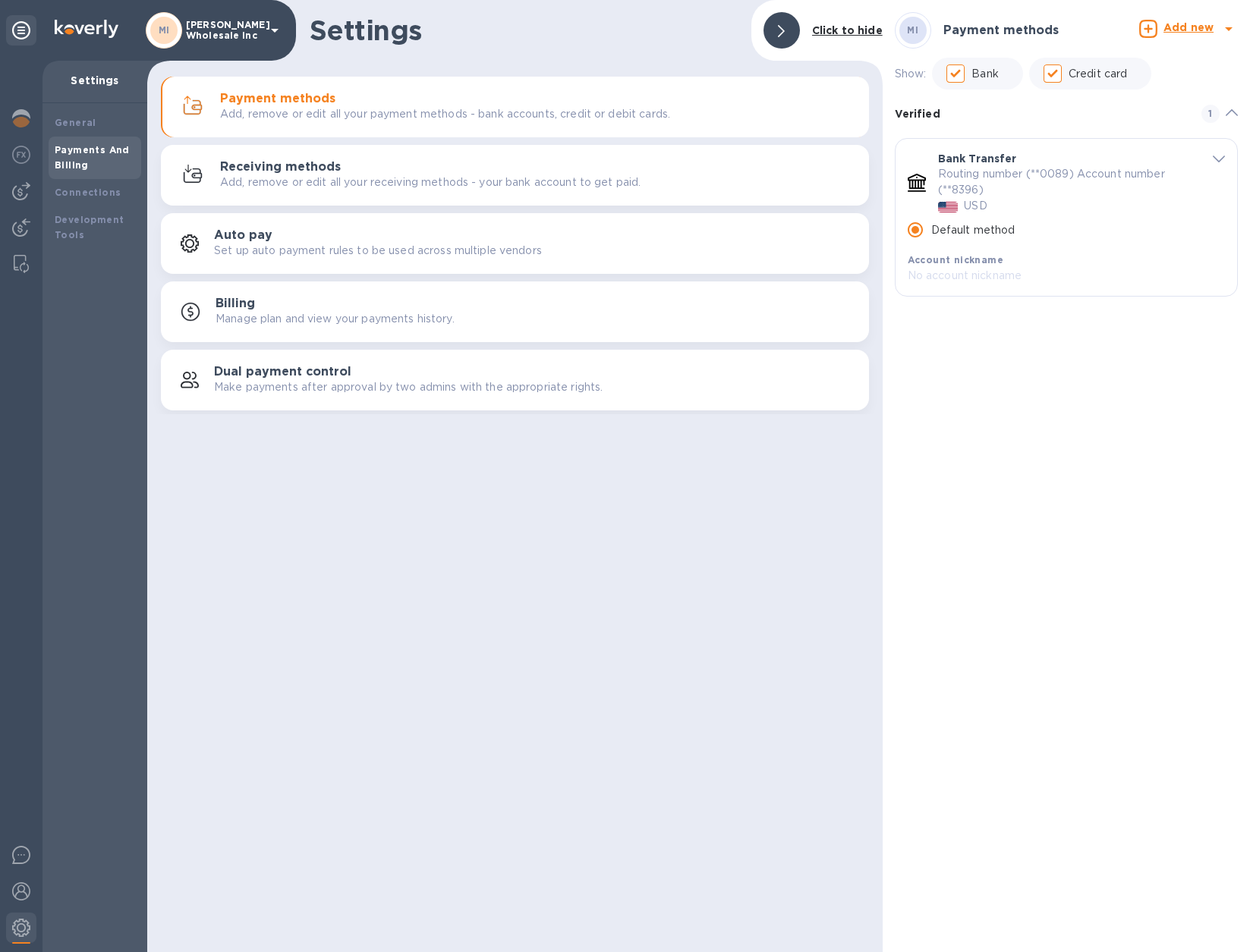
click at [1022, 176] on p "Routing number (**0089) Account number (**8396)" at bounding box center [1062, 182] width 248 height 32
click at [1022, 155] on span "default-method" at bounding box center [1219, 158] width 12 height 15
click at [1022, 324] on p "USD" at bounding box center [1067, 332] width 317 height 16
click at [958, 331] on p "USD" at bounding box center [1067, 332] width 317 height 16
click at [932, 327] on span "USD" at bounding box center [941, 332] width 23 height 16
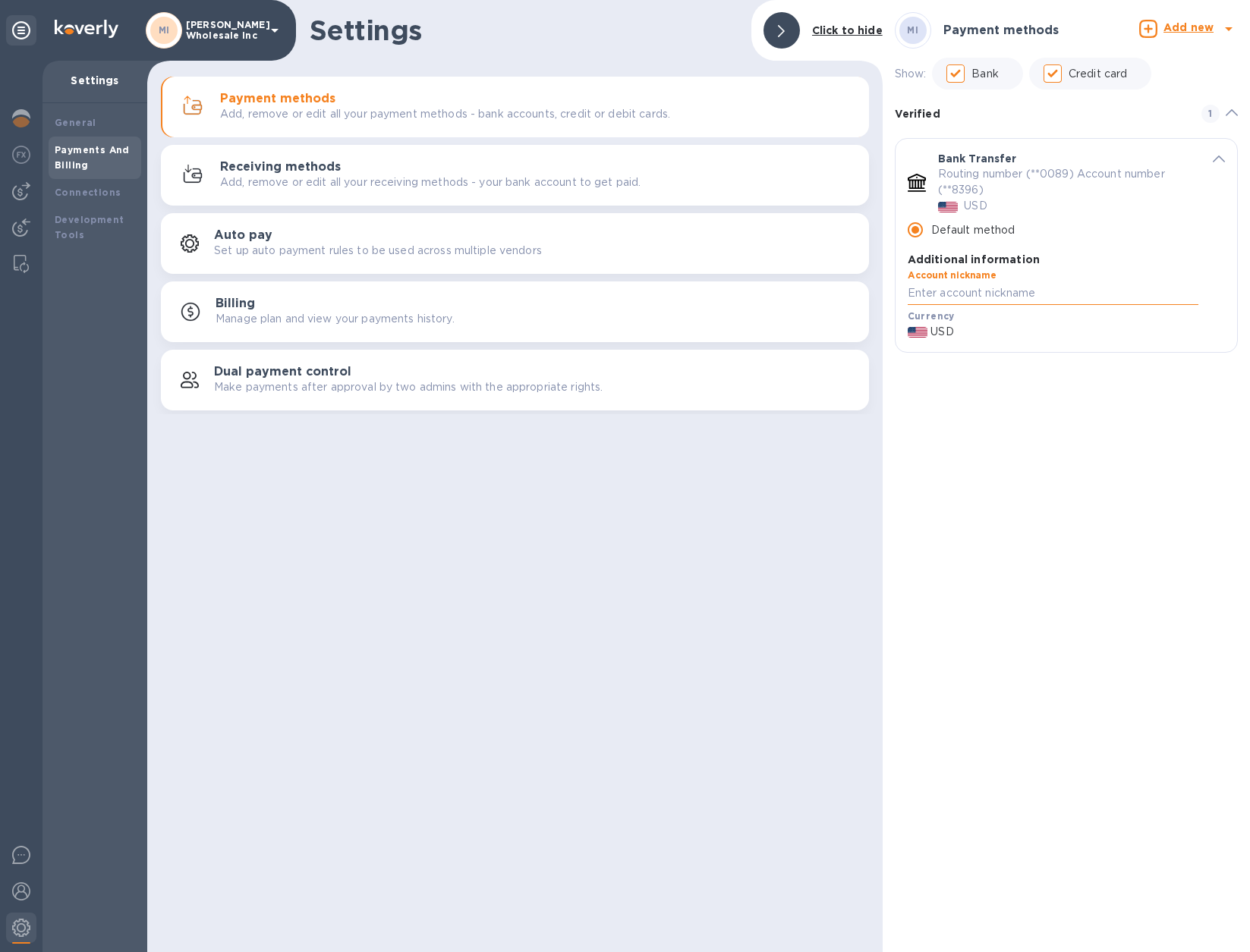
click at [955, 287] on input "default-method" at bounding box center [1053, 293] width 291 height 23
click at [1022, 71] on input "Credit card" at bounding box center [1053, 73] width 32 height 32
checkbox input "false"
click at [1022, 175] on p "Routing number (**0089) Account number (**8396)" at bounding box center [1062, 182] width 248 height 32
drag, startPoint x: 1212, startPoint y: 156, endPoint x: 1237, endPoint y: 156, distance: 25.0
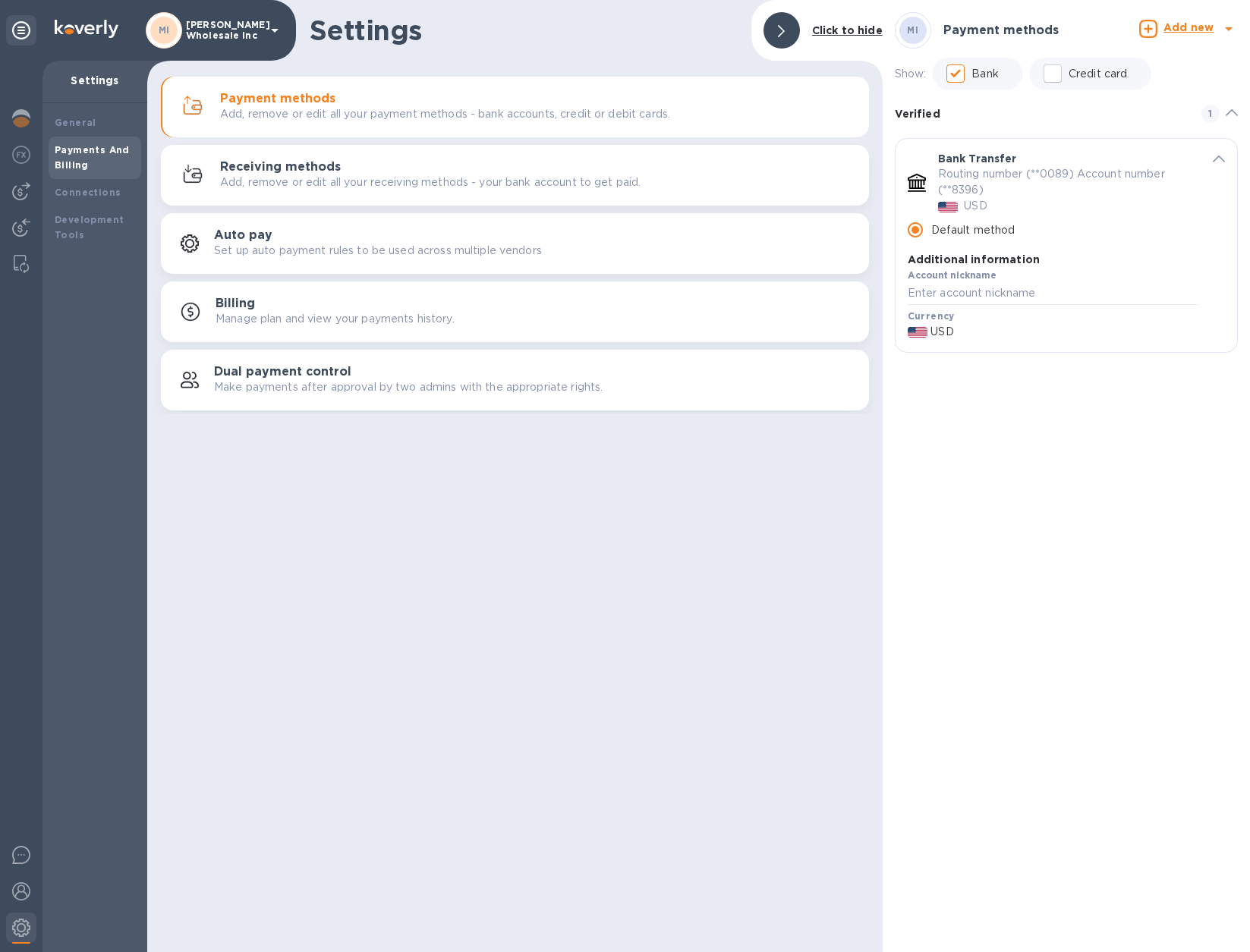
click at [1022, 156] on icon "default-method" at bounding box center [1219, 159] width 12 height 7
click at [1022, 164] on span "default-method" at bounding box center [1219, 158] width 12 height 15
click at [917, 235] on input "Default method" at bounding box center [915, 229] width 32 height 32
click at [1022, 31] on b "Add new" at bounding box center [1189, 27] width 50 height 12
click at [1022, 95] on b "Bank account" at bounding box center [1147, 93] width 78 height 12
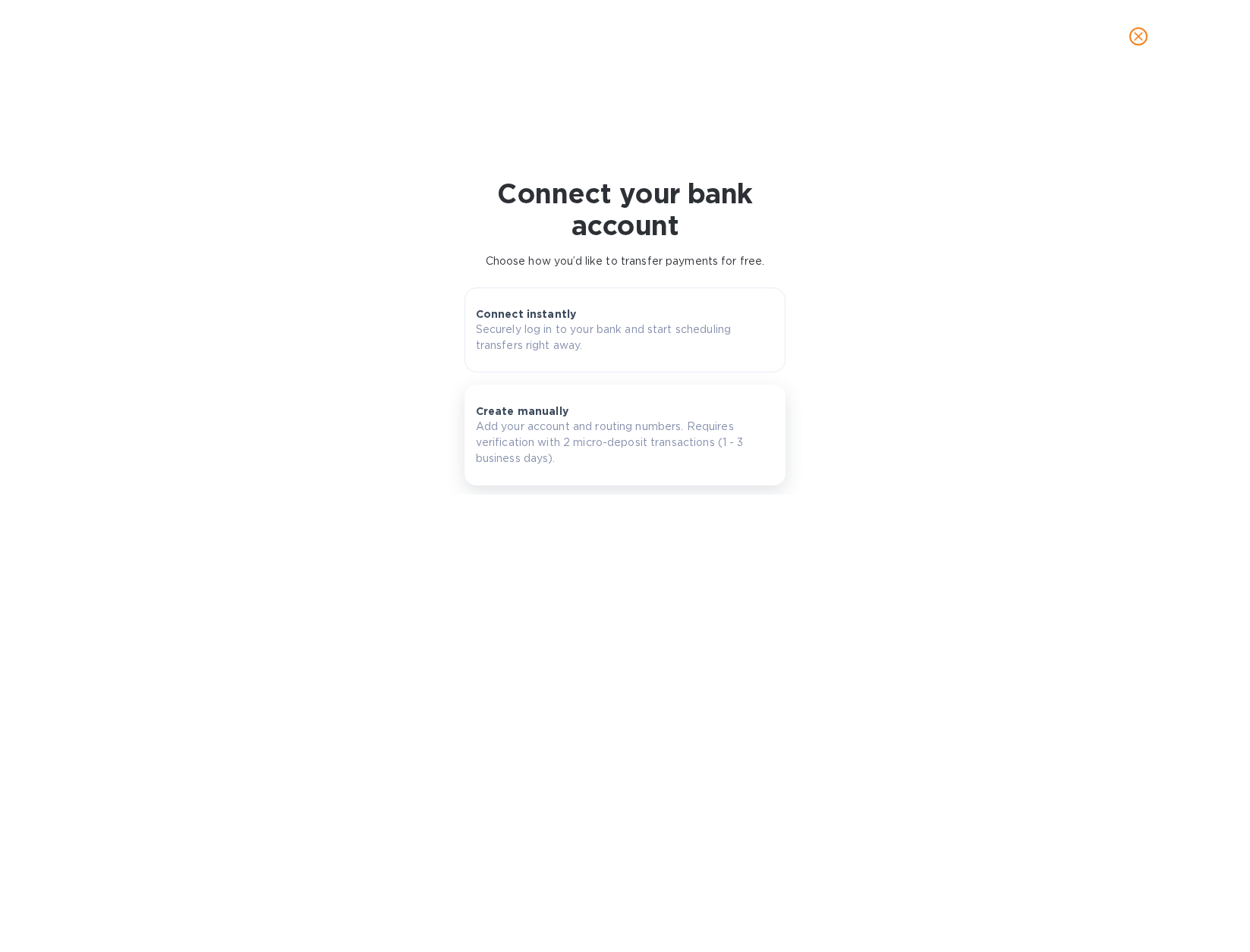
click at [566, 422] on p "Add your account and routing numbers. Requires verification with 2 micro-deposi…" at bounding box center [625, 443] width 299 height 48
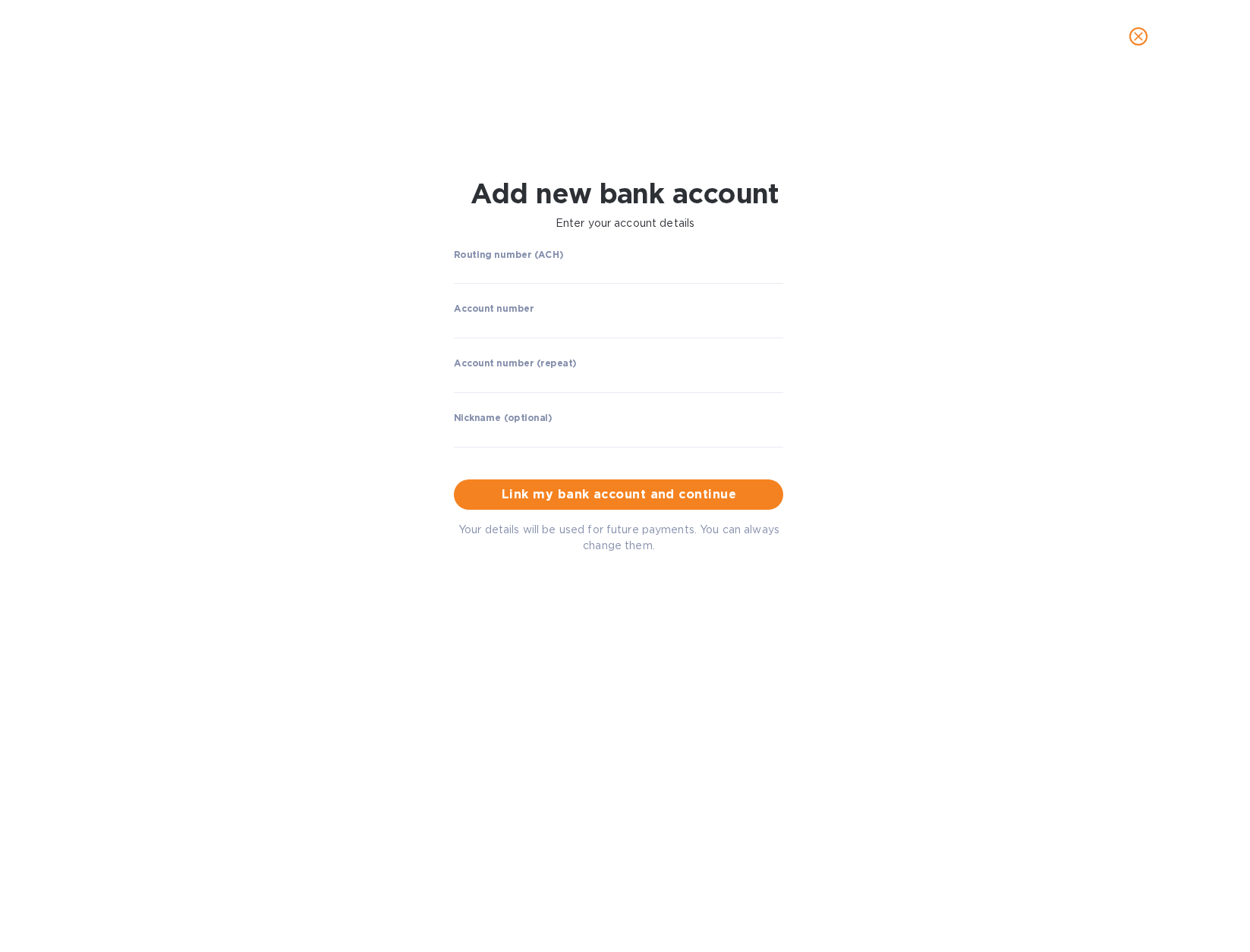
click at [480, 236] on div "Add new bank account Enter your account details" at bounding box center [625, 204] width 807 height 72
click at [479, 256] on label "Routing number (ACH)" at bounding box center [508, 255] width 110 height 9
click at [491, 275] on input "string" at bounding box center [619, 273] width 330 height 23
type input "021000089"
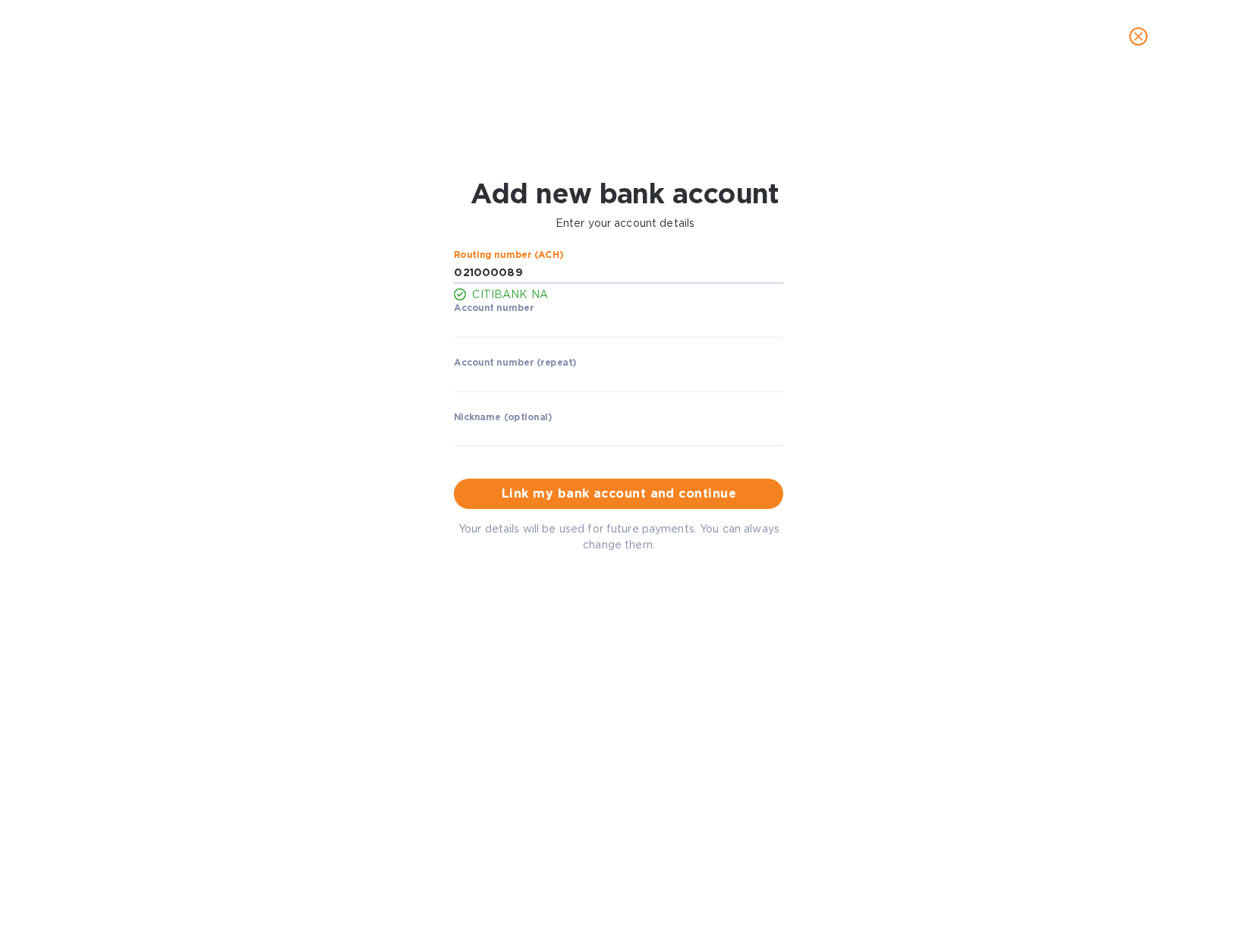
click at [475, 338] on div "Account number ​" at bounding box center [619, 330] width 330 height 54
click at [479, 329] on input "string" at bounding box center [619, 326] width 330 height 23
type input "6863971125"
click at [480, 370] on input "string" at bounding box center [619, 381] width 330 height 23
type input "6863971125"
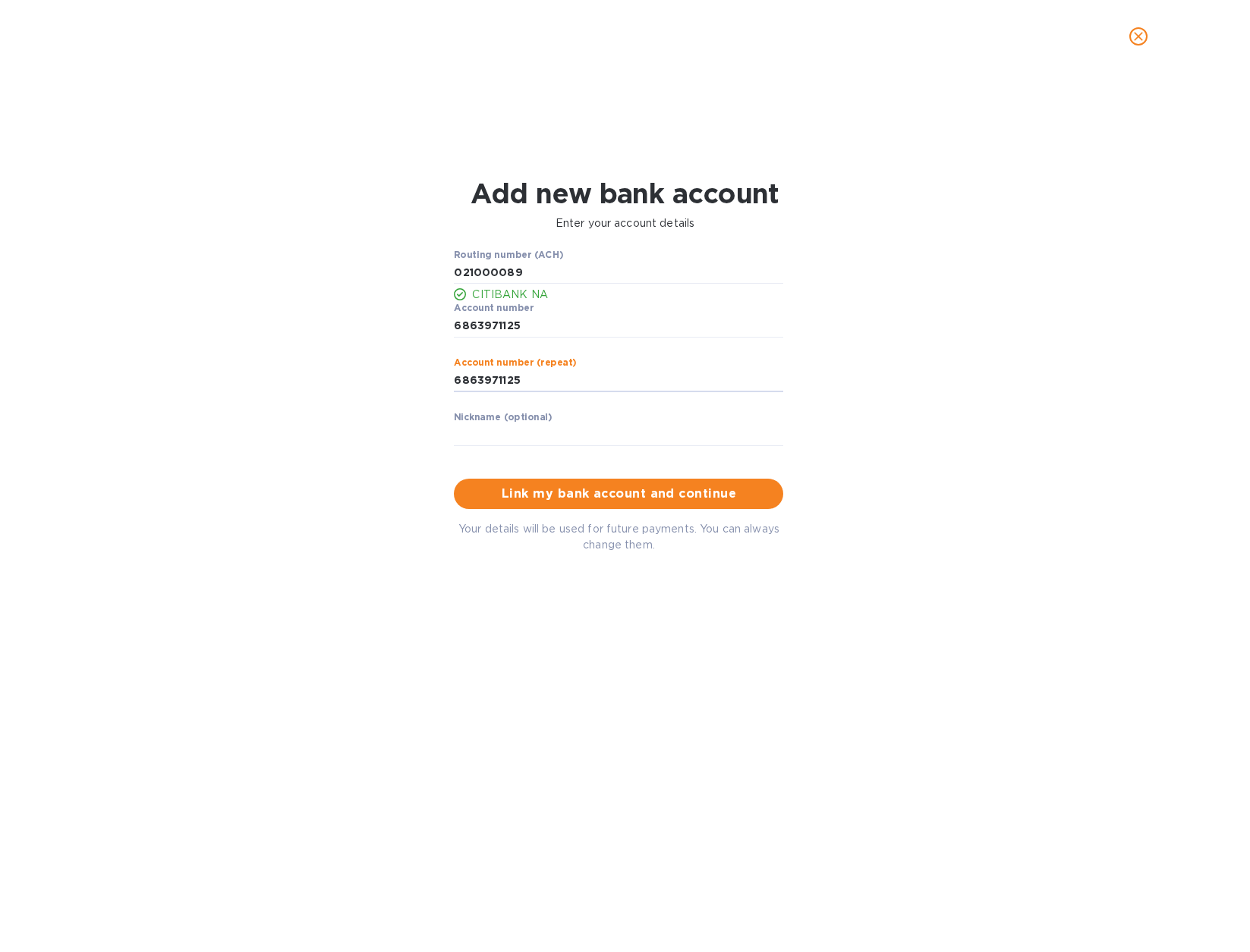
click at [479, 413] on label "Nickname (optional)" at bounding box center [503, 417] width 99 height 9
click at [476, 415] on label "Nickname (optional)" at bounding box center [503, 417] width 99 height 9
click at [473, 434] on input "text" at bounding box center [619, 435] width 330 height 23
click at [653, 497] on span "Link my bank account and continue" at bounding box center [619, 493] width 306 height 18
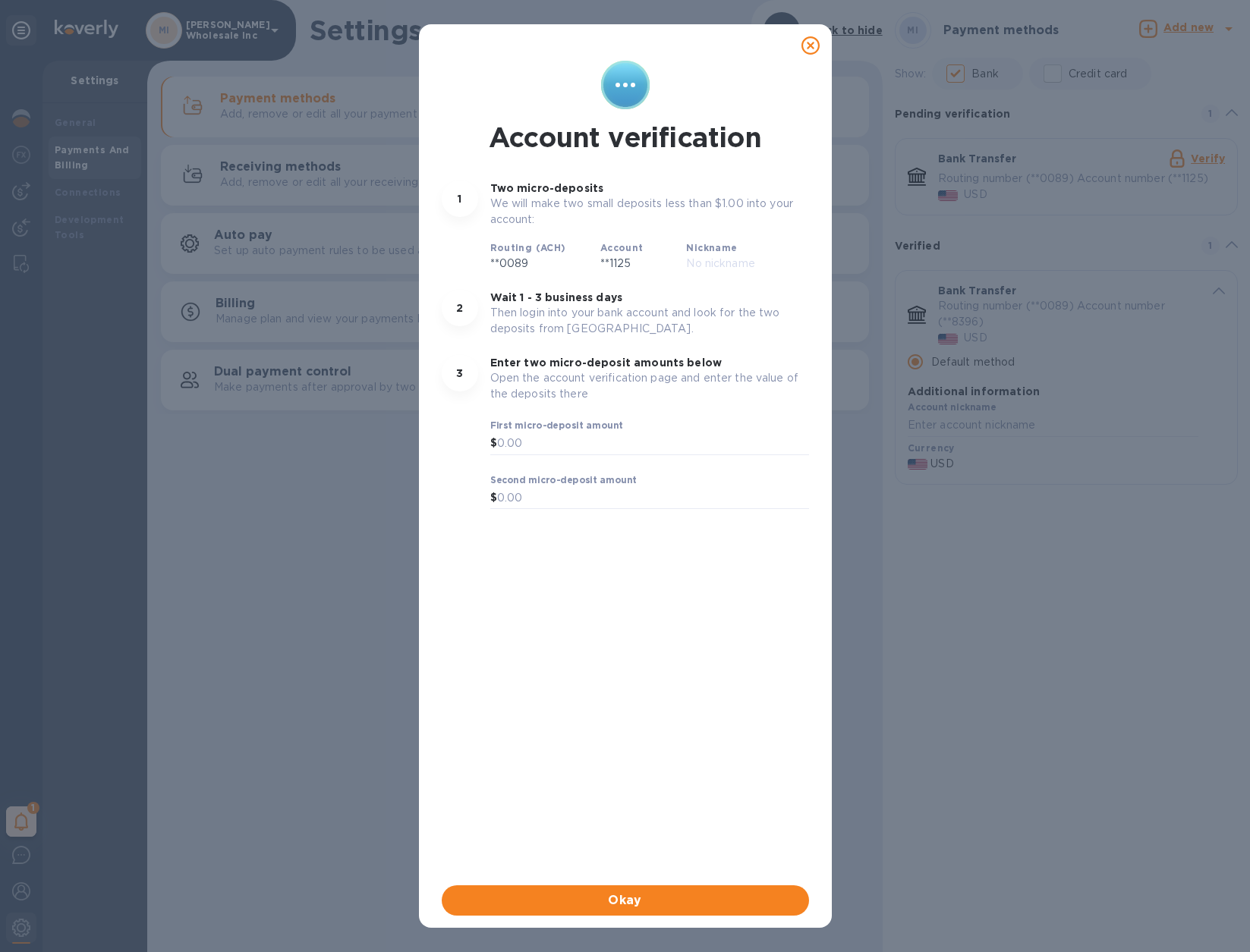
click at [808, 42] on icon at bounding box center [810, 45] width 18 height 18
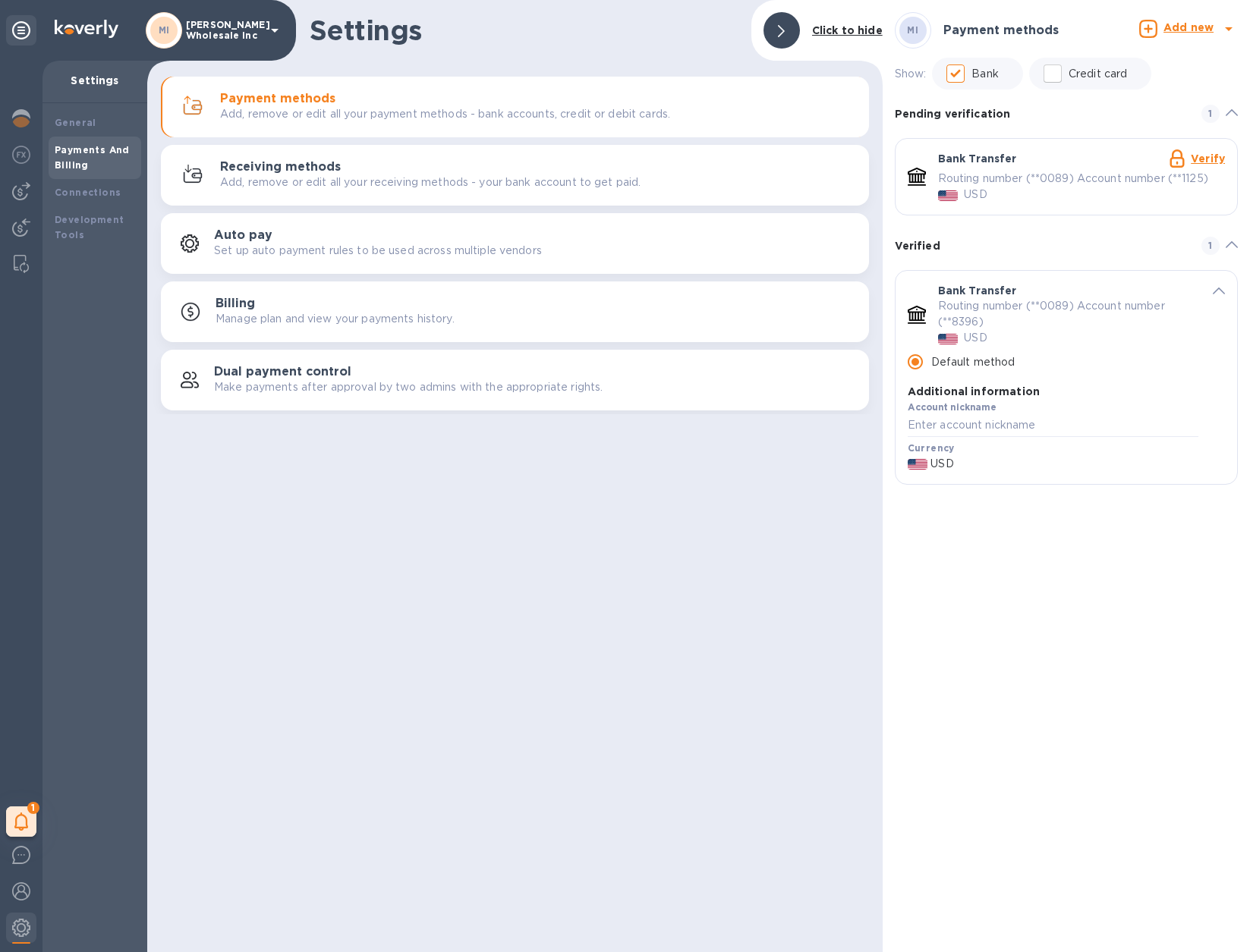
click at [1022, 155] on link "Verify" at bounding box center [1208, 159] width 34 height 12
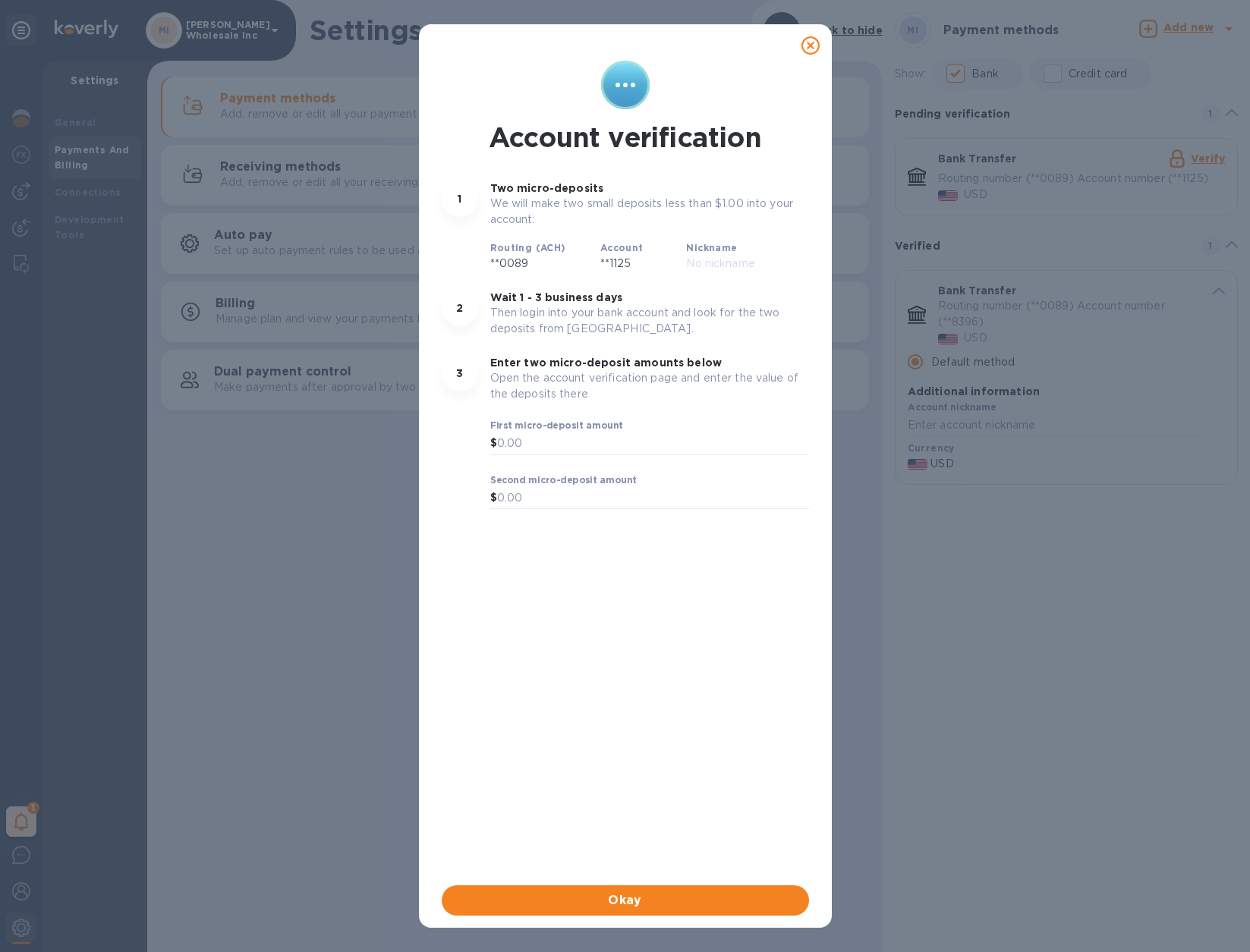
click at [803, 47] on icon at bounding box center [810, 45] width 18 height 18
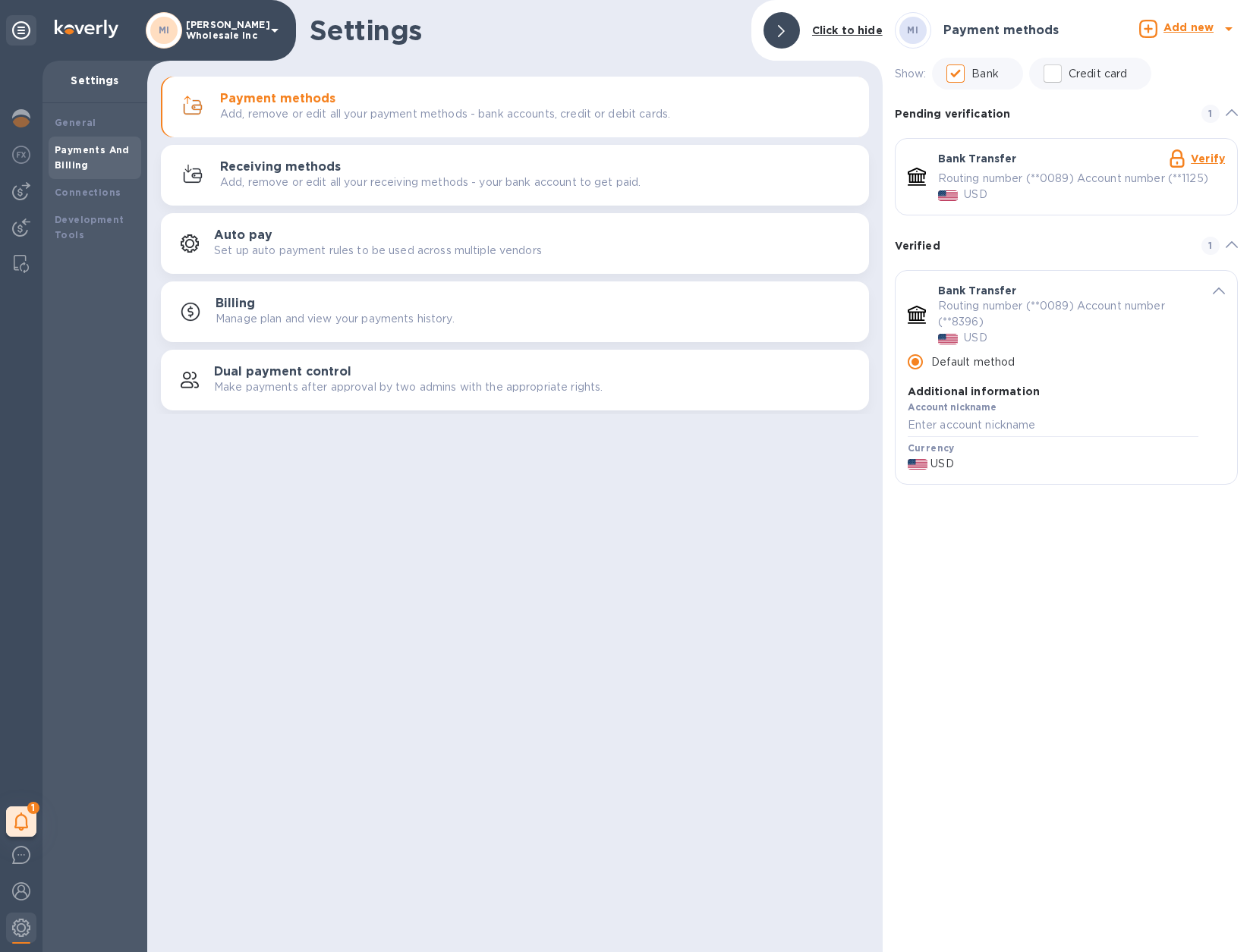
click at [1022, 180] on p "Routing number (**0089) Account number (**1125)" at bounding box center [1074, 179] width 271 height 16
drag, startPoint x: 1007, startPoint y: 168, endPoint x: 987, endPoint y: 183, distance: 25.0
click at [987, 183] on p "Routing number (**0089) Account number (**1125)" at bounding box center [1074, 179] width 271 height 16
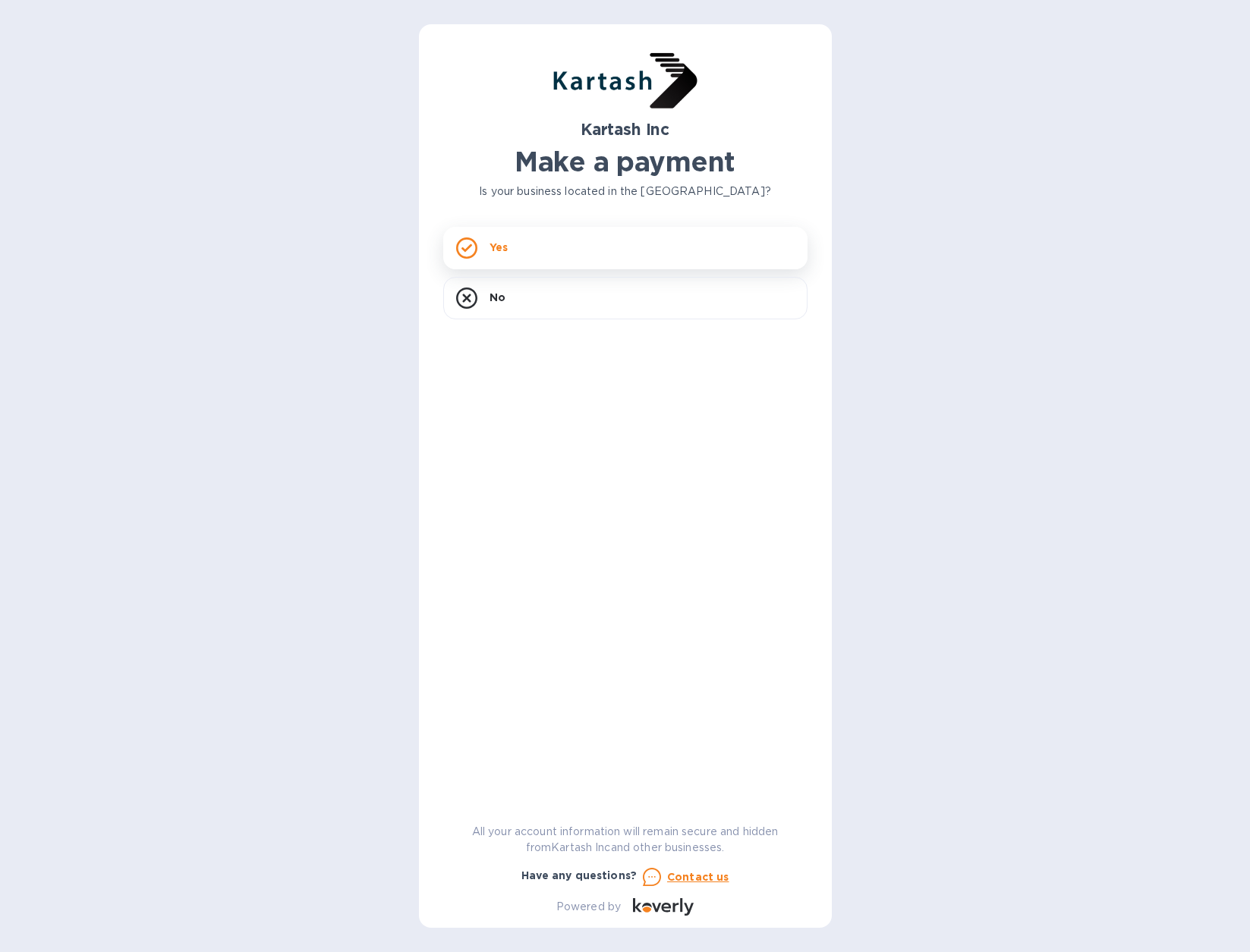
click at [494, 251] on p "Yes" at bounding box center [498, 248] width 18 height 16
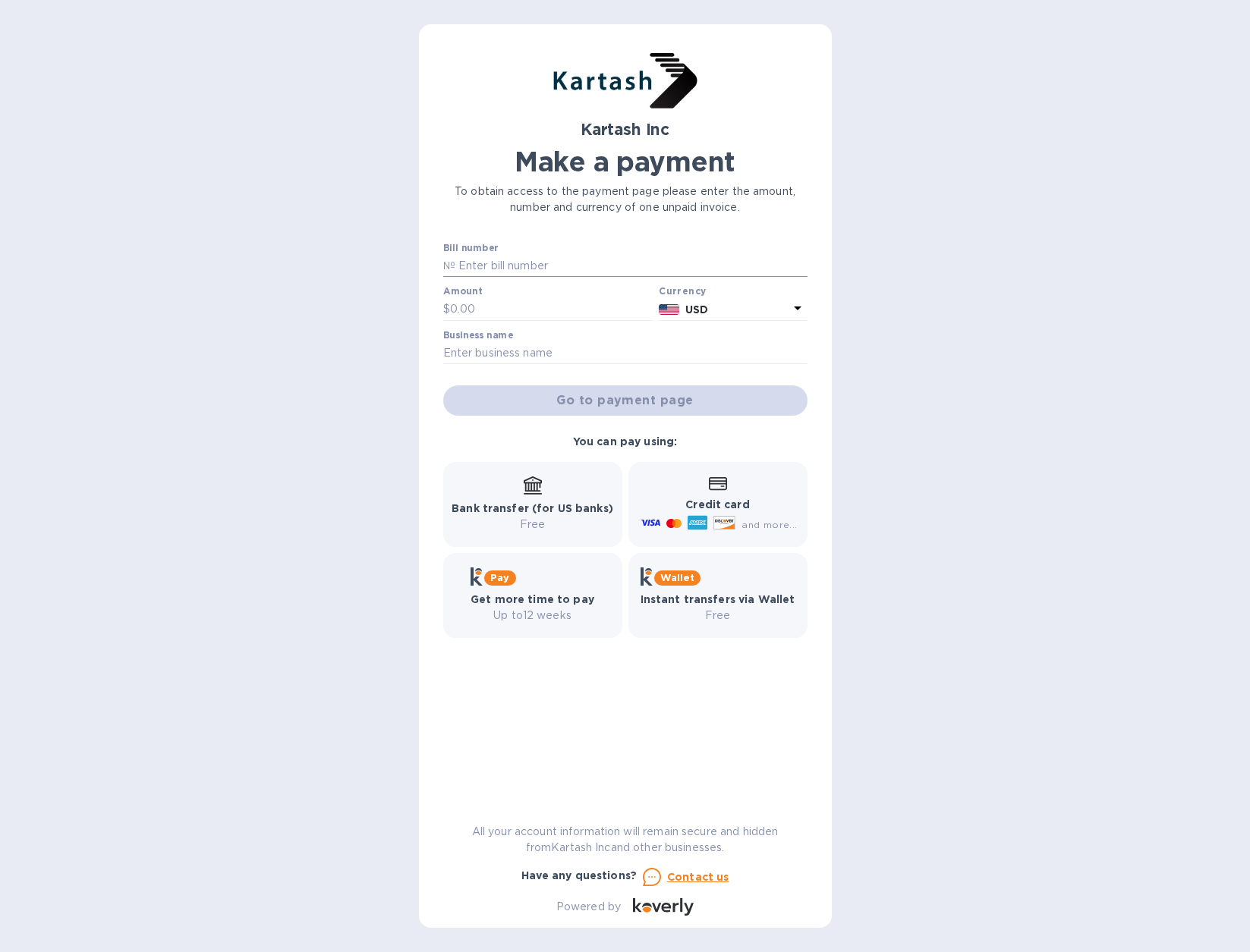
click at [484, 262] on input "text" at bounding box center [631, 266] width 352 height 23
type input "0109559"
type input "12,370.64"
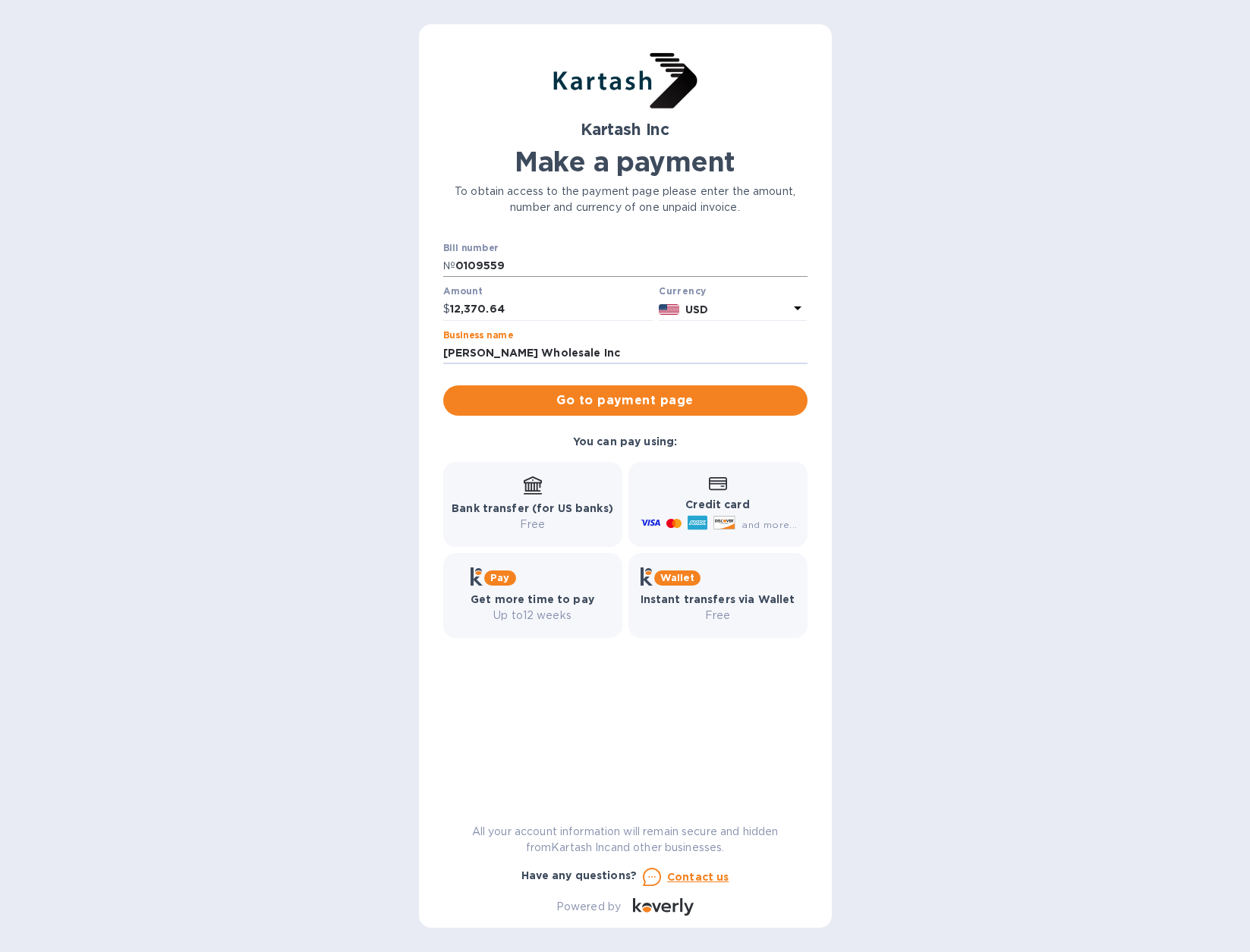
type input "[PERSON_NAME] Wholesale Inc"
click at [642, 403] on span "Go to payment page" at bounding box center [625, 400] width 340 height 18
